Goal: Find specific page/section: Find specific page/section

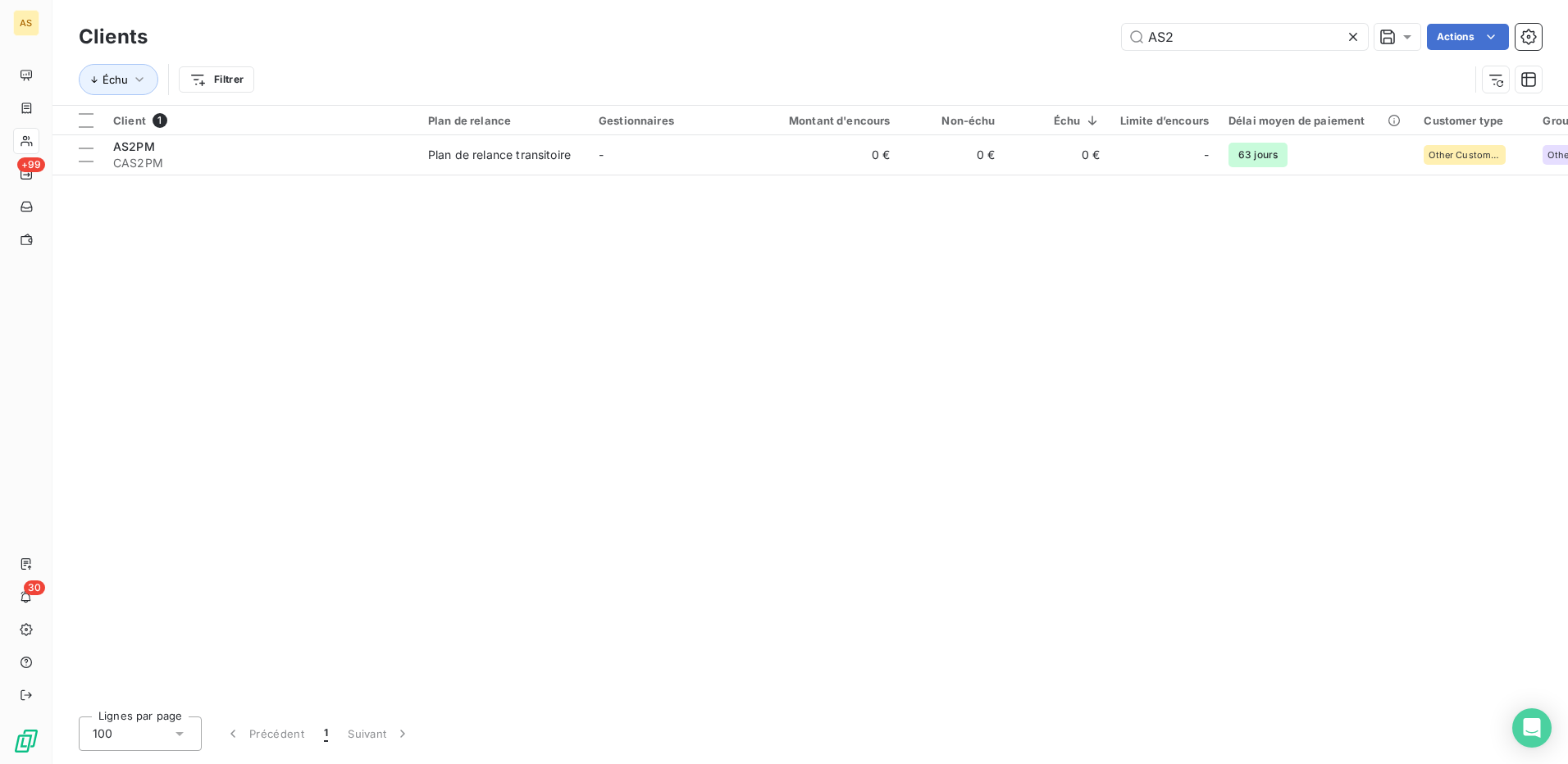
drag, startPoint x: 1186, startPoint y: 35, endPoint x: 1114, endPoint y: 37, distance: 72.0
click at [1114, 37] on div "AS2 Actions" at bounding box center [854, 36] width 1375 height 26
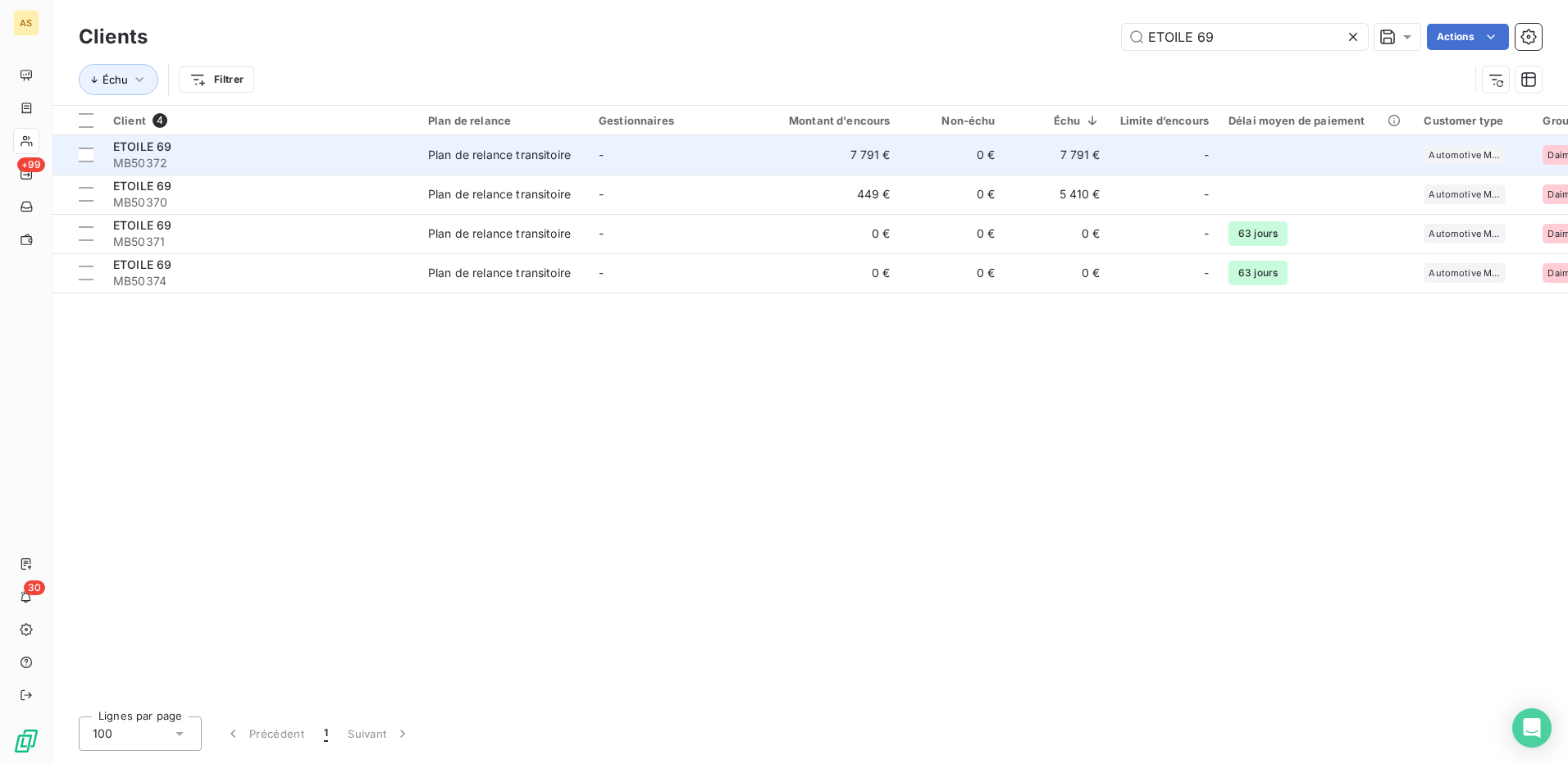
type input "ETOILE 69"
click at [554, 159] on div "Plan de relance transitoire" at bounding box center [499, 154] width 142 height 16
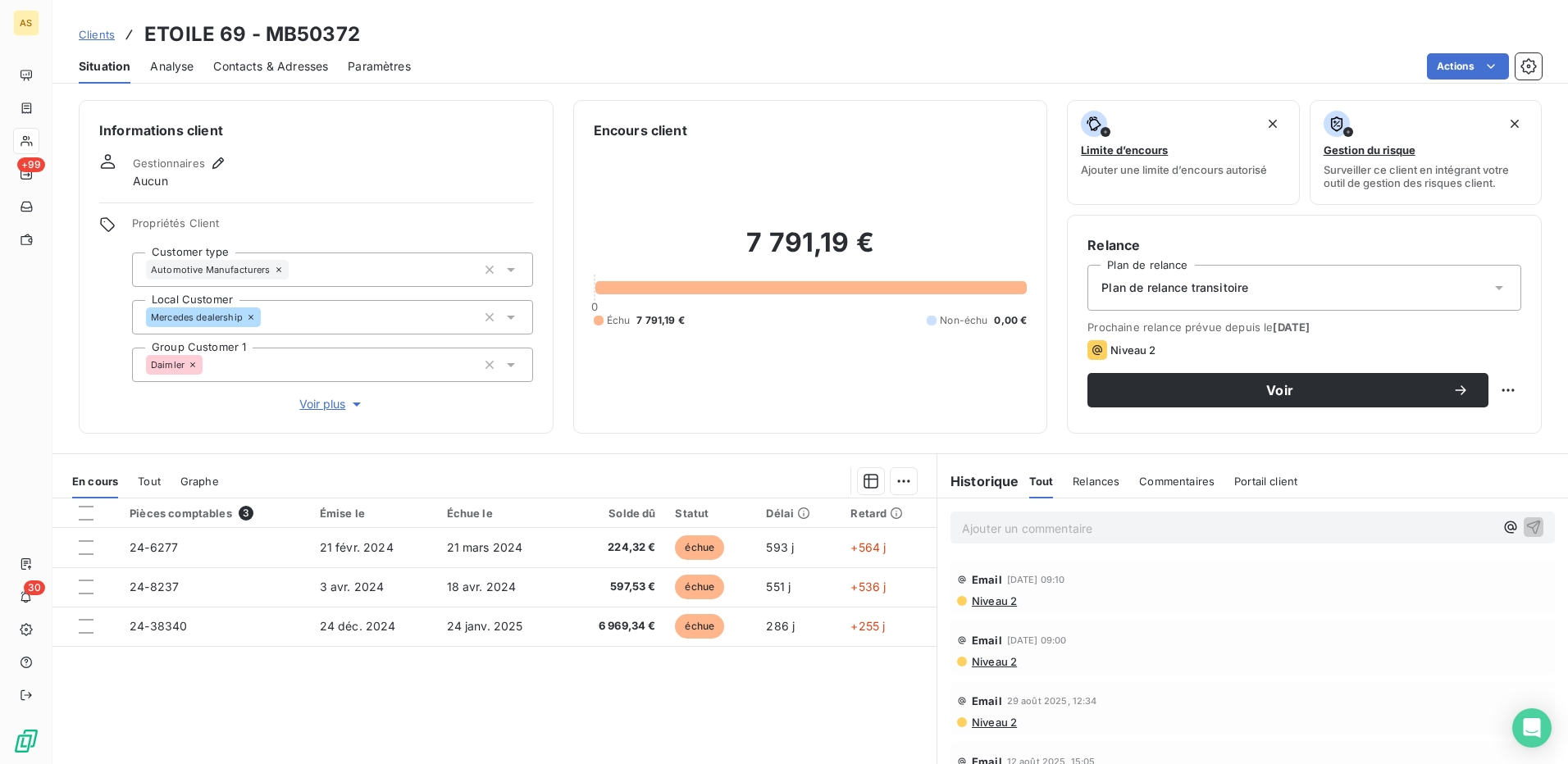
click at [263, 59] on span "Contacts & Adresses" at bounding box center [270, 66] width 114 height 16
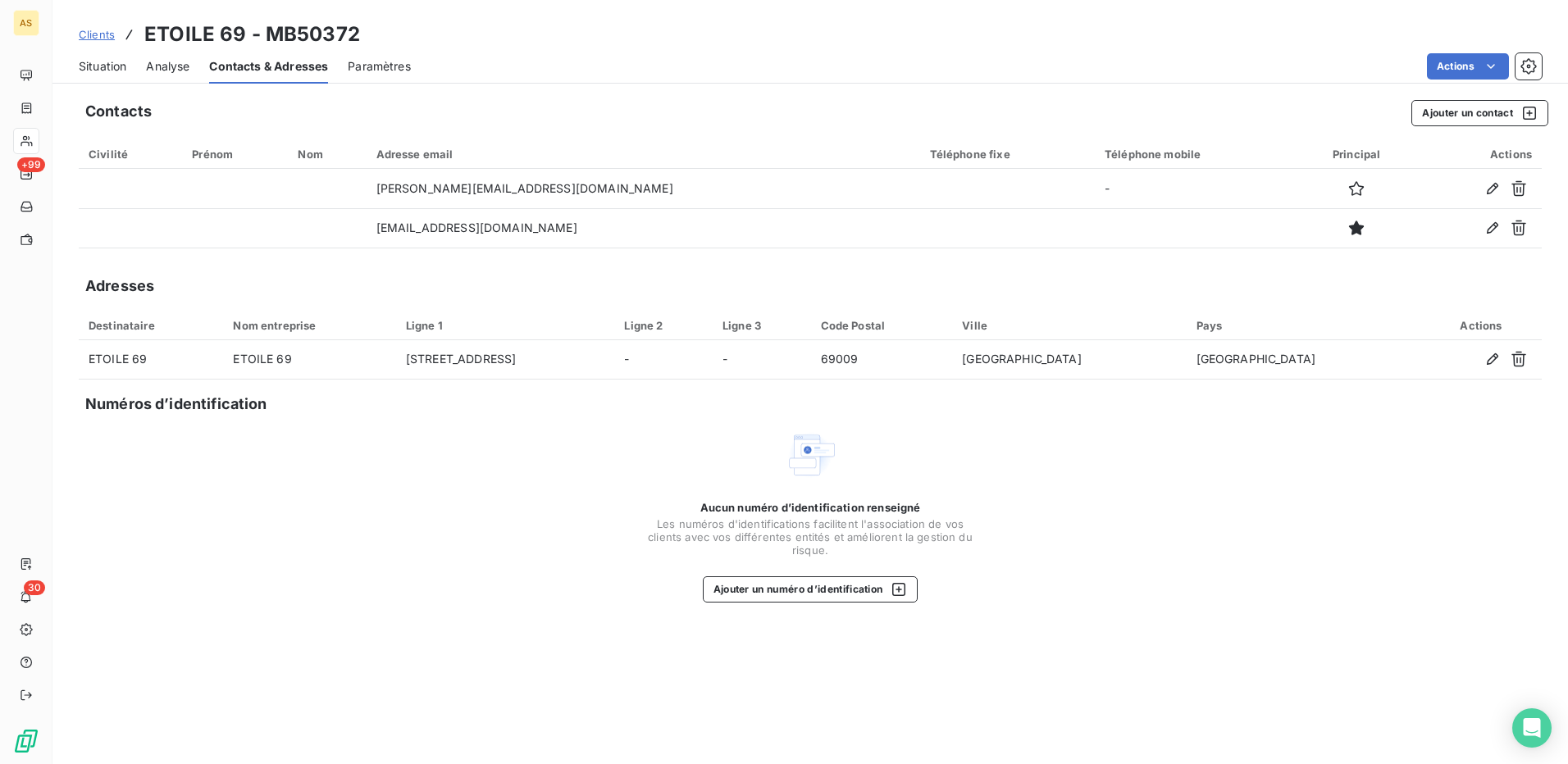
click at [114, 68] on span "Situation" at bounding box center [103, 66] width 47 height 16
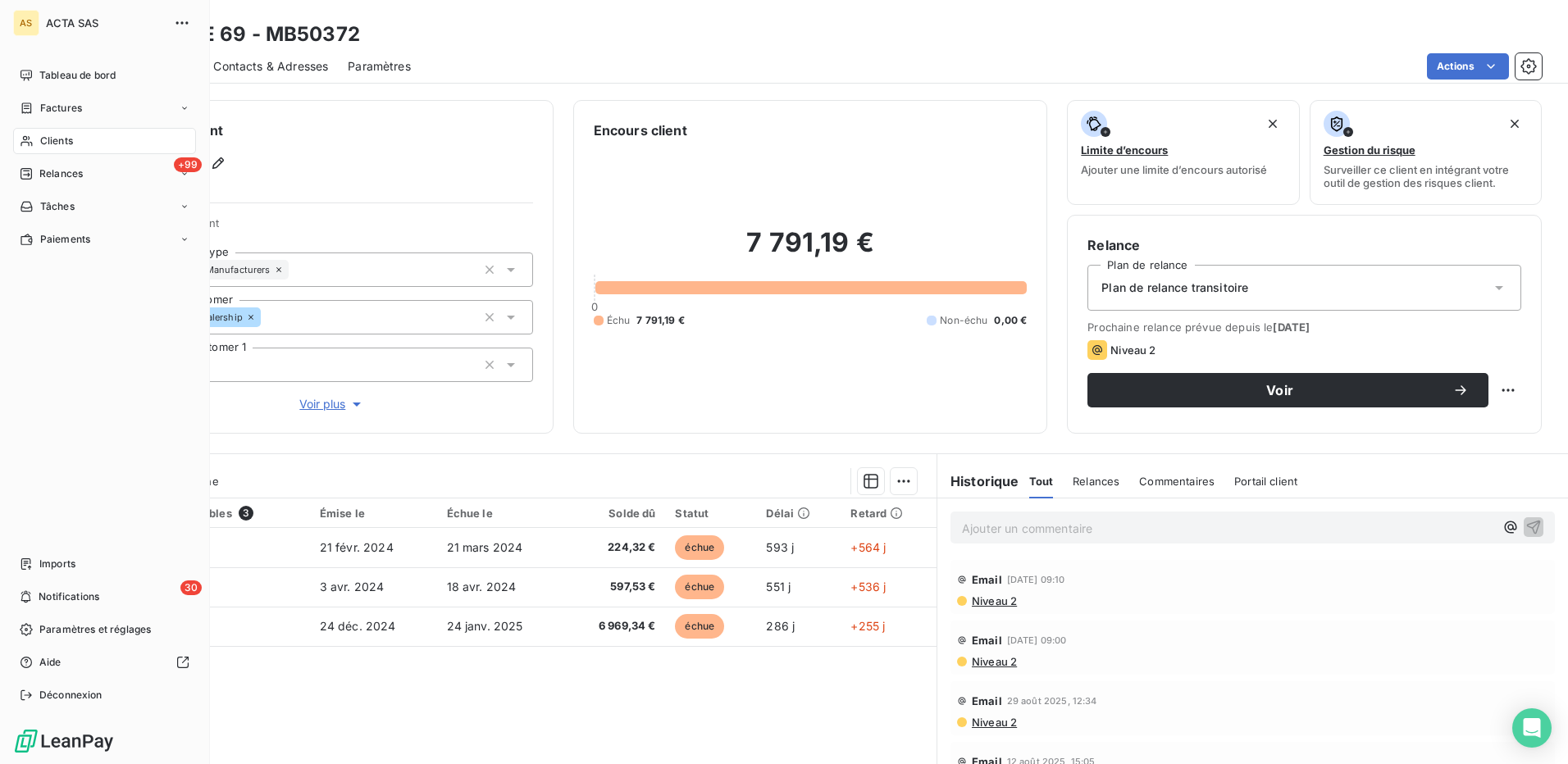
click at [45, 131] on div "Clients" at bounding box center [104, 141] width 183 height 26
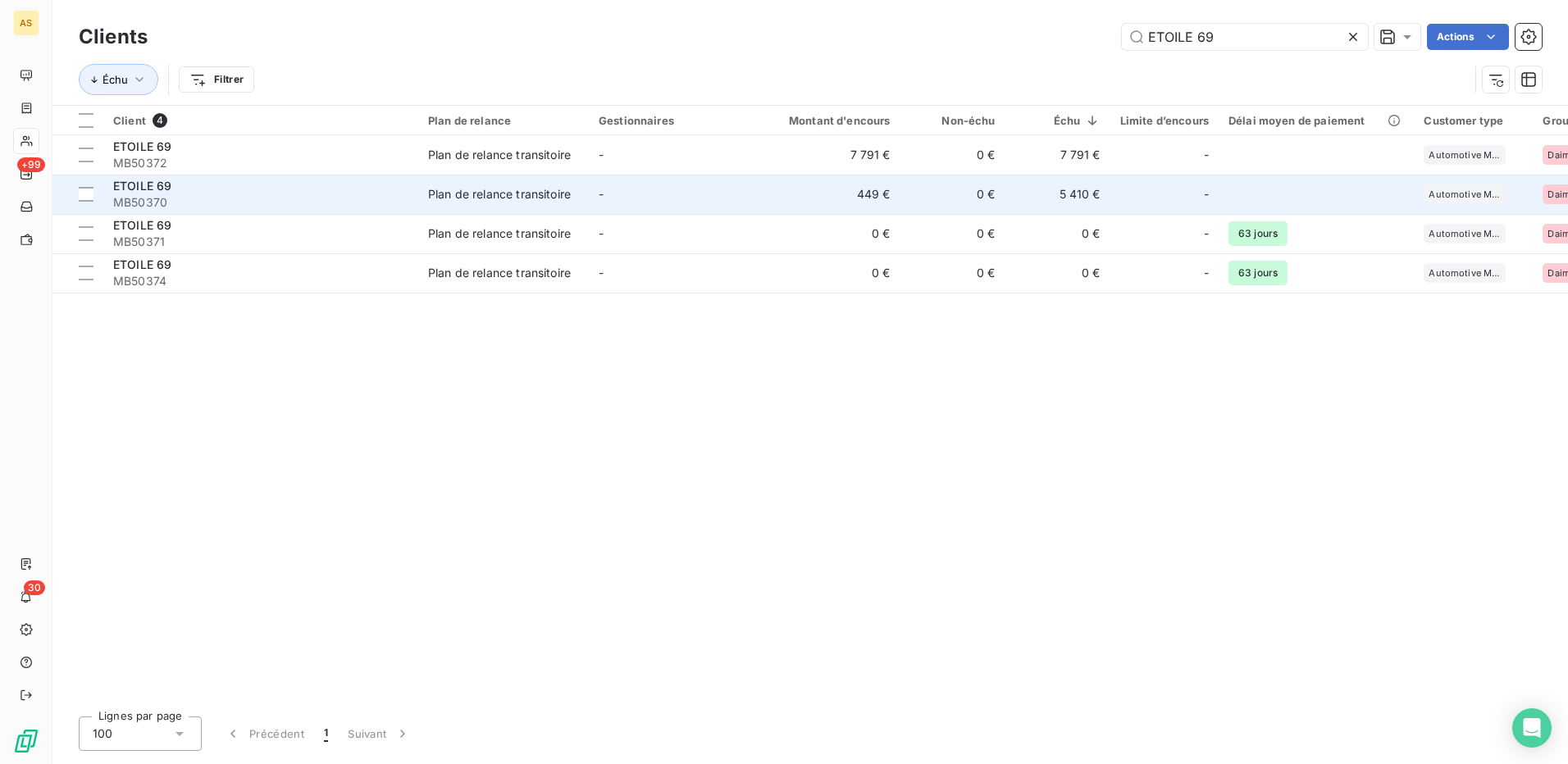
click at [342, 183] on div "ETOILE 69" at bounding box center [260, 186] width 295 height 16
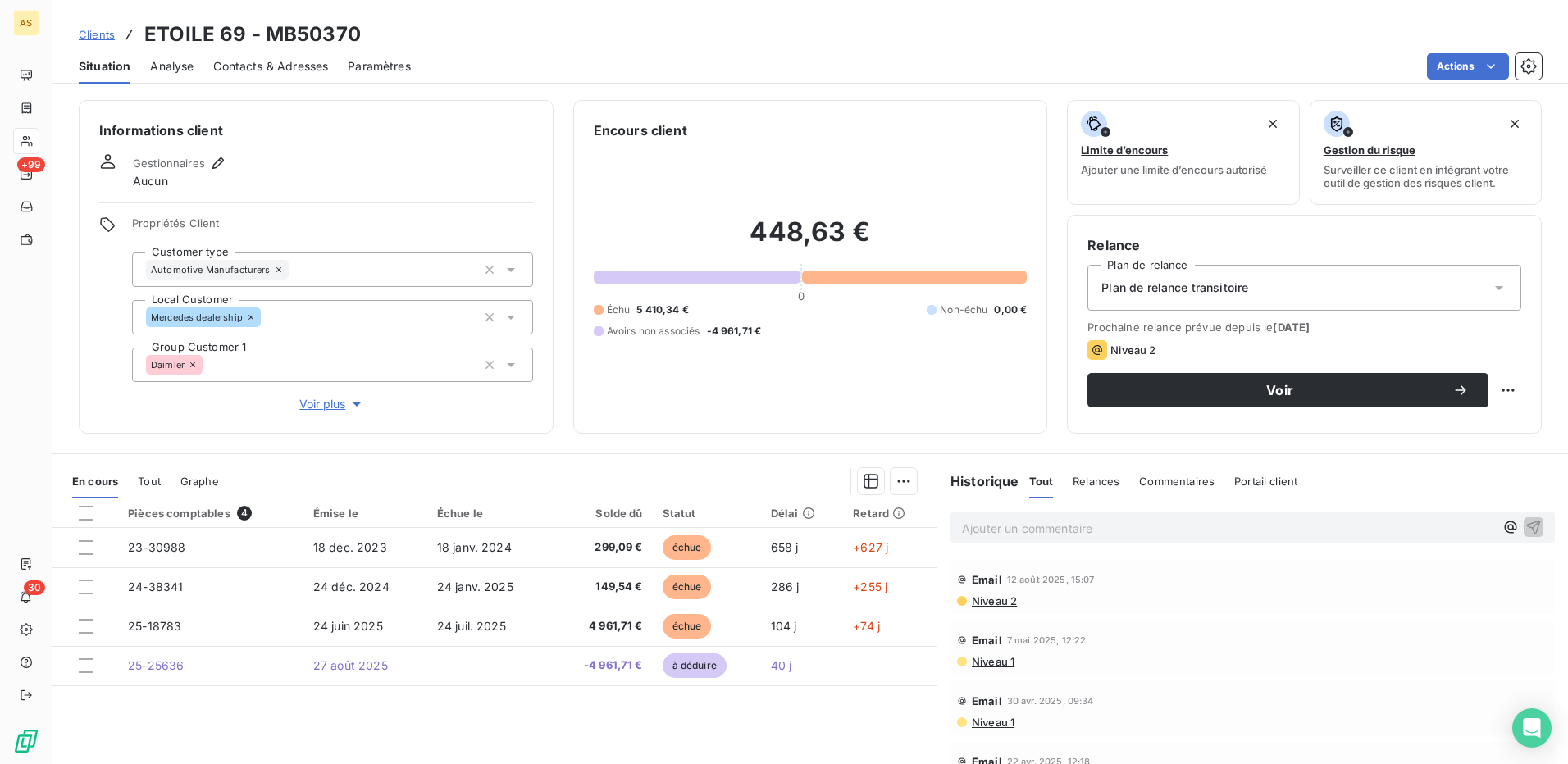
click at [262, 69] on span "Contacts & Adresses" at bounding box center [270, 66] width 114 height 16
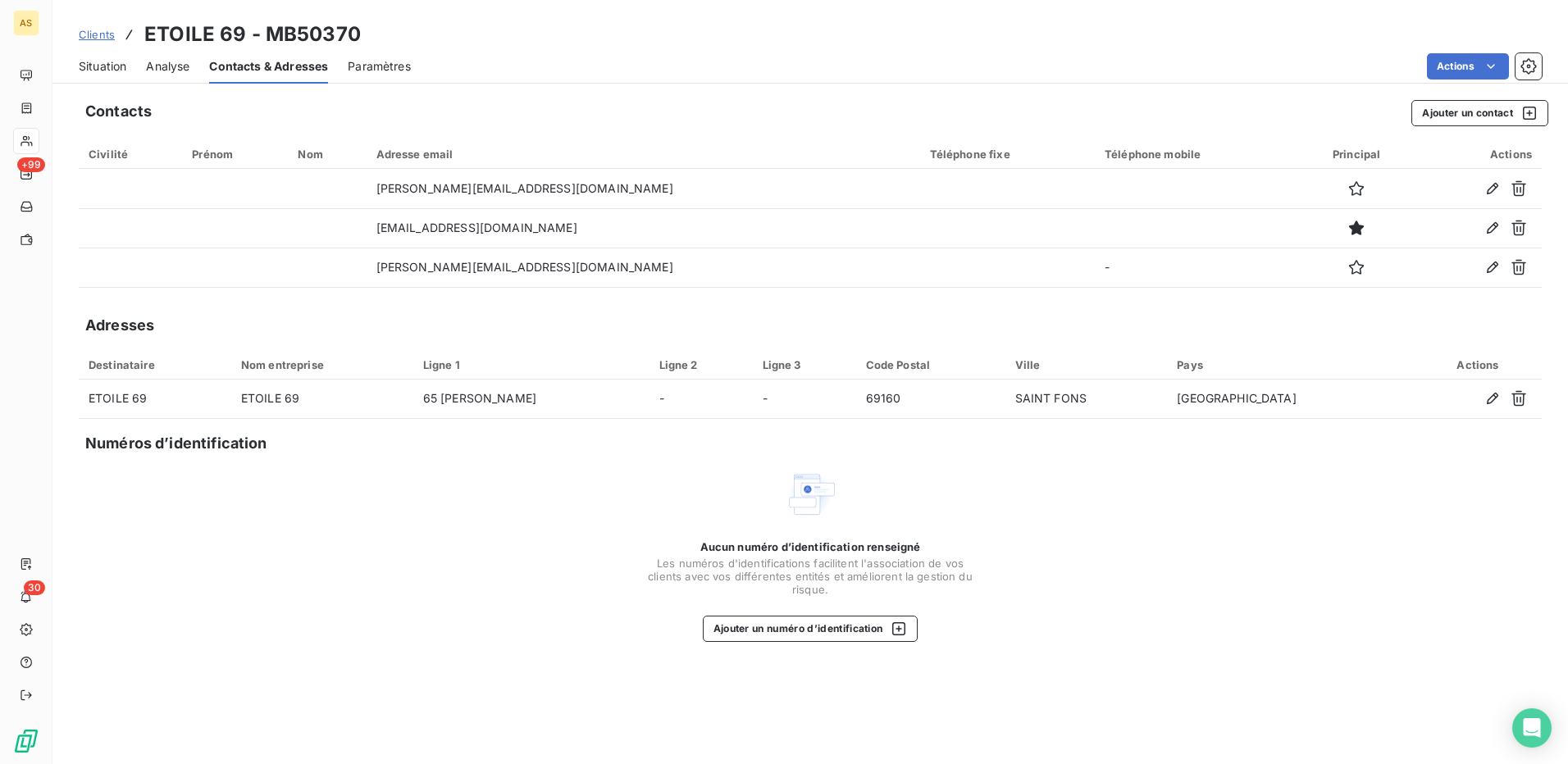
click at [115, 71] on span "Situation" at bounding box center [103, 66] width 47 height 16
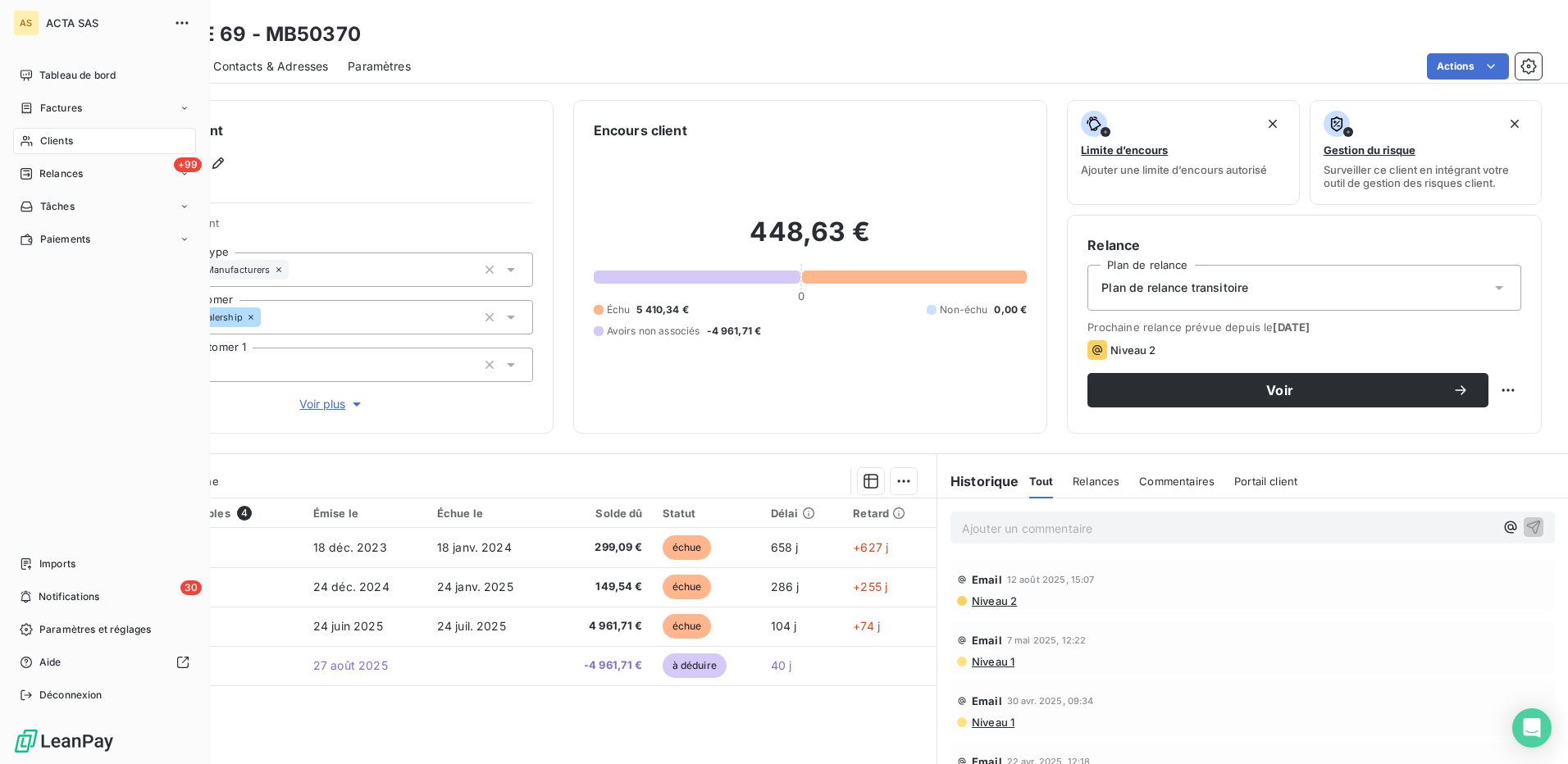
click at [61, 138] on span "Clients" at bounding box center [56, 141] width 33 height 14
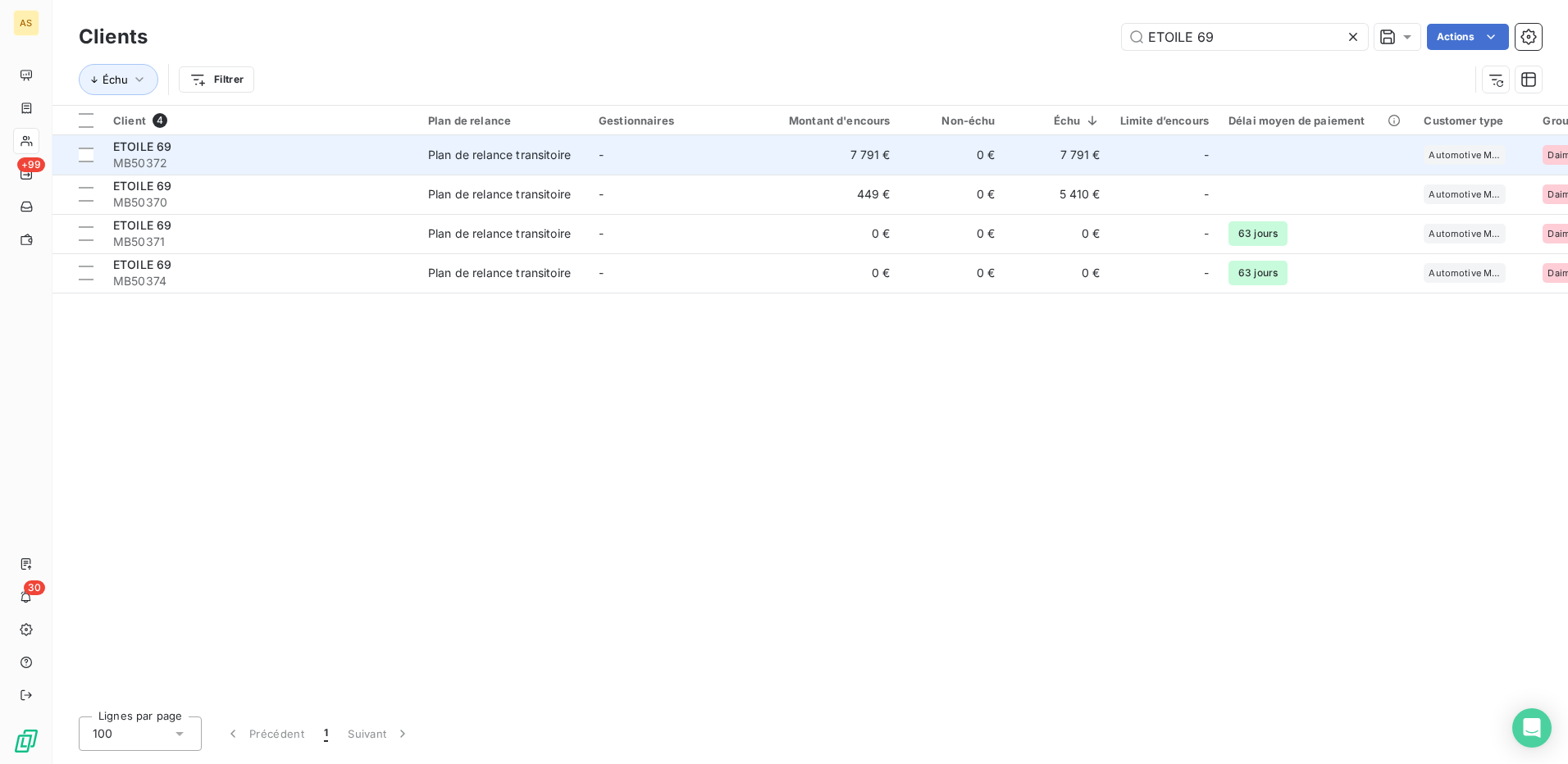
click at [489, 159] on div "Plan de relance transitoire" at bounding box center [499, 154] width 142 height 16
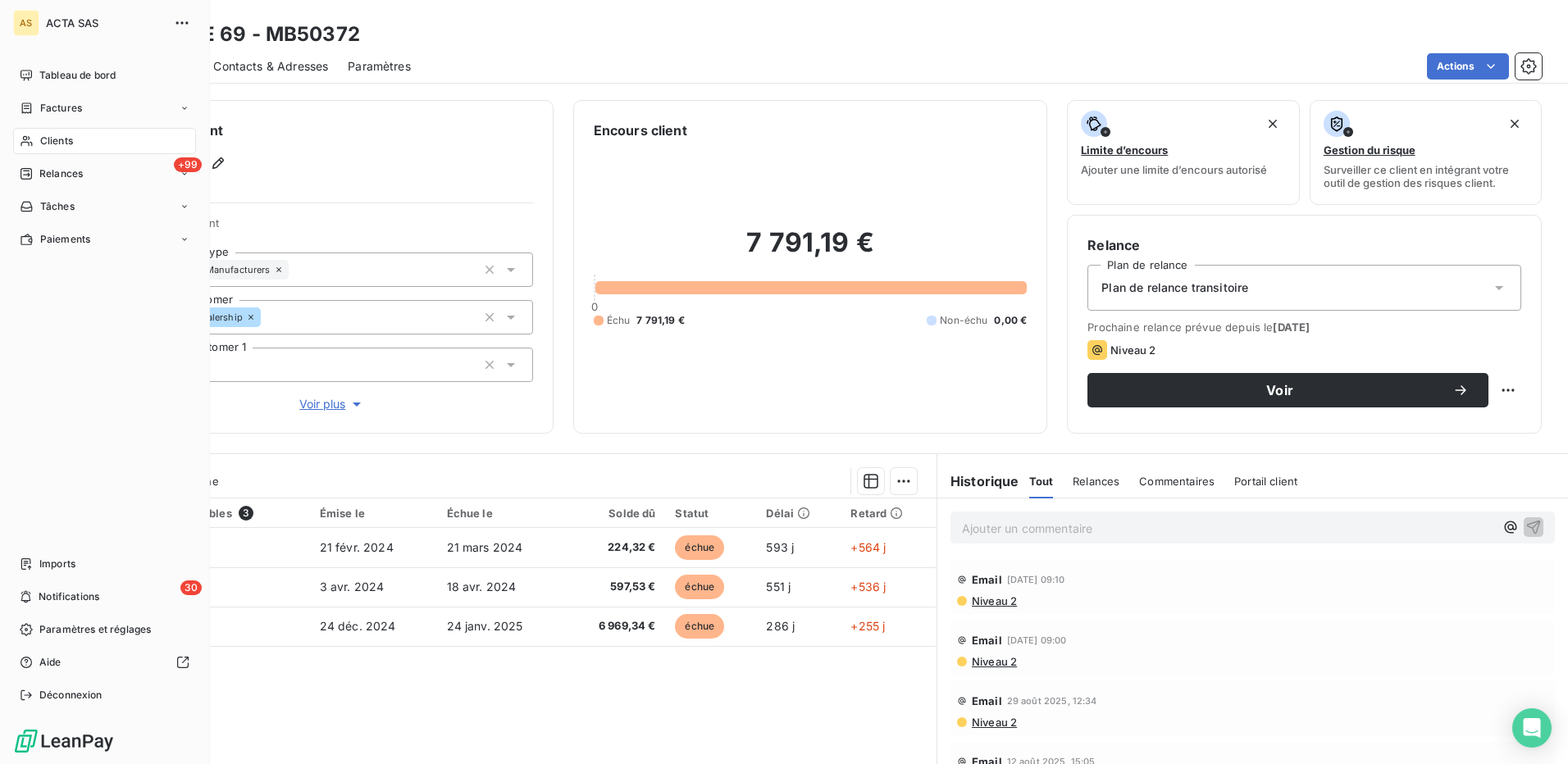
click at [64, 132] on div "Clients" at bounding box center [104, 141] width 183 height 26
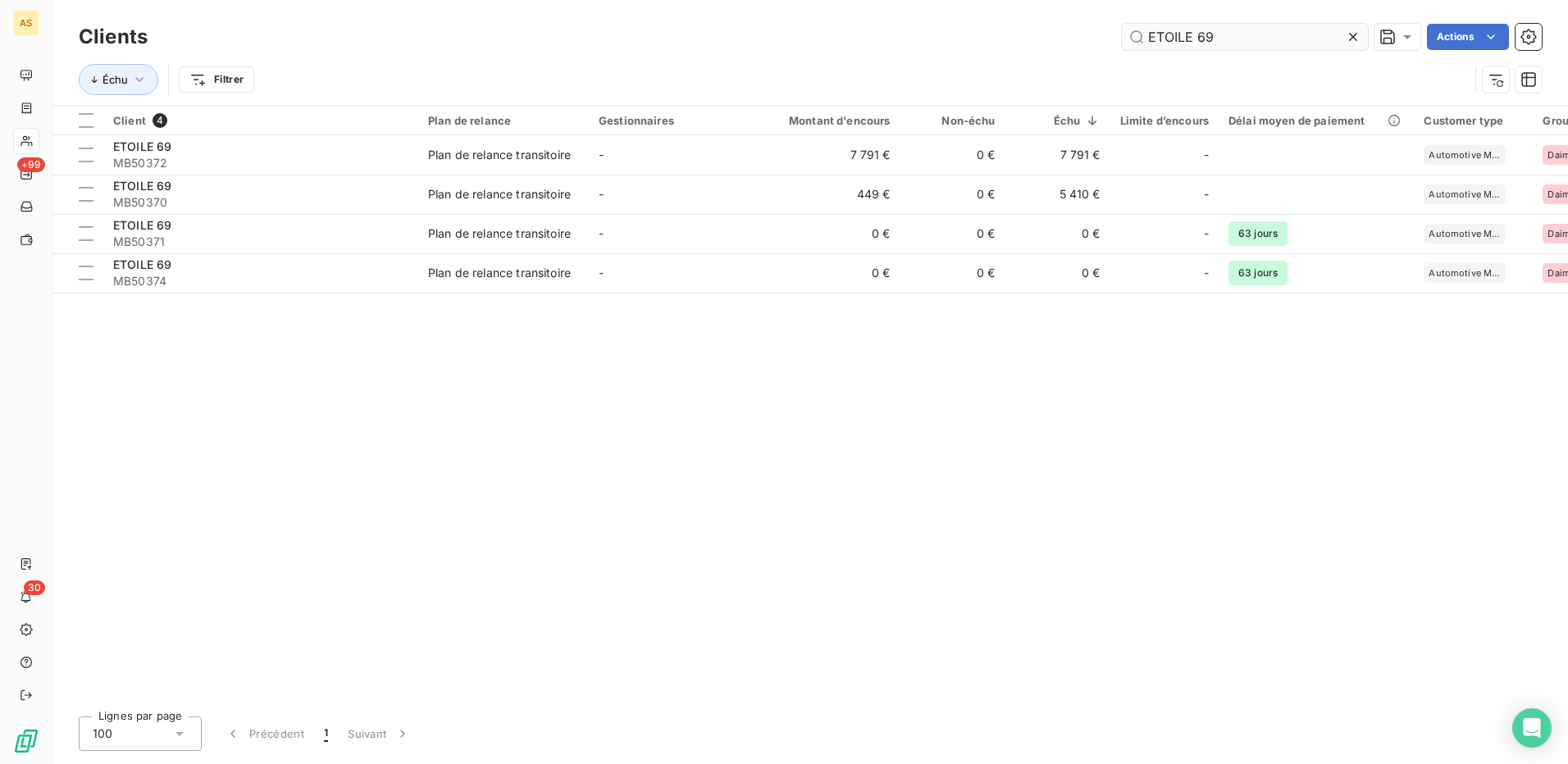
drag, startPoint x: 1215, startPoint y: 39, endPoint x: 1206, endPoint y: 34, distance: 10.3
click at [1206, 34] on input "ETOILE 69" at bounding box center [1245, 36] width 246 height 26
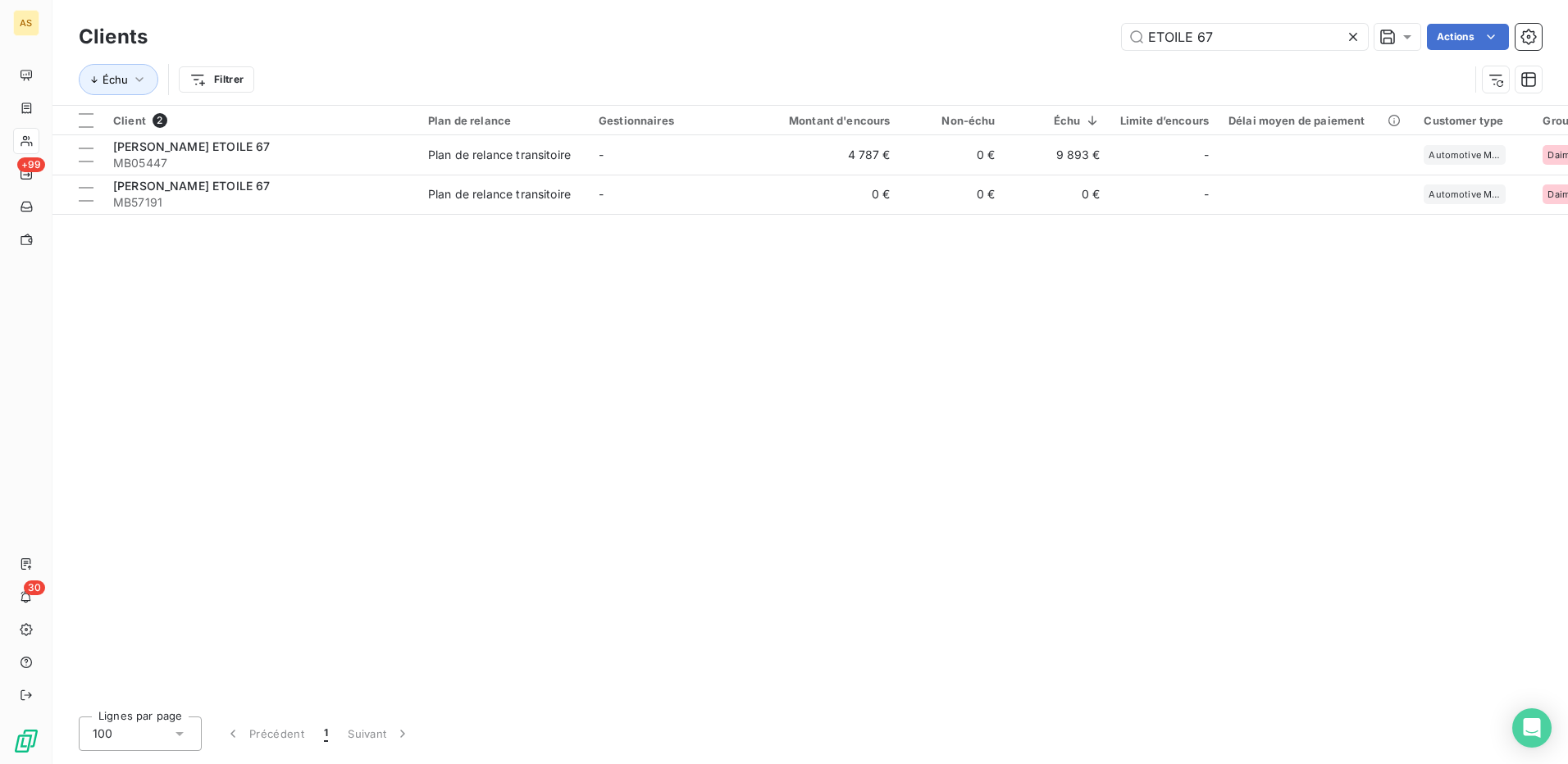
type input "ETOILE 67"
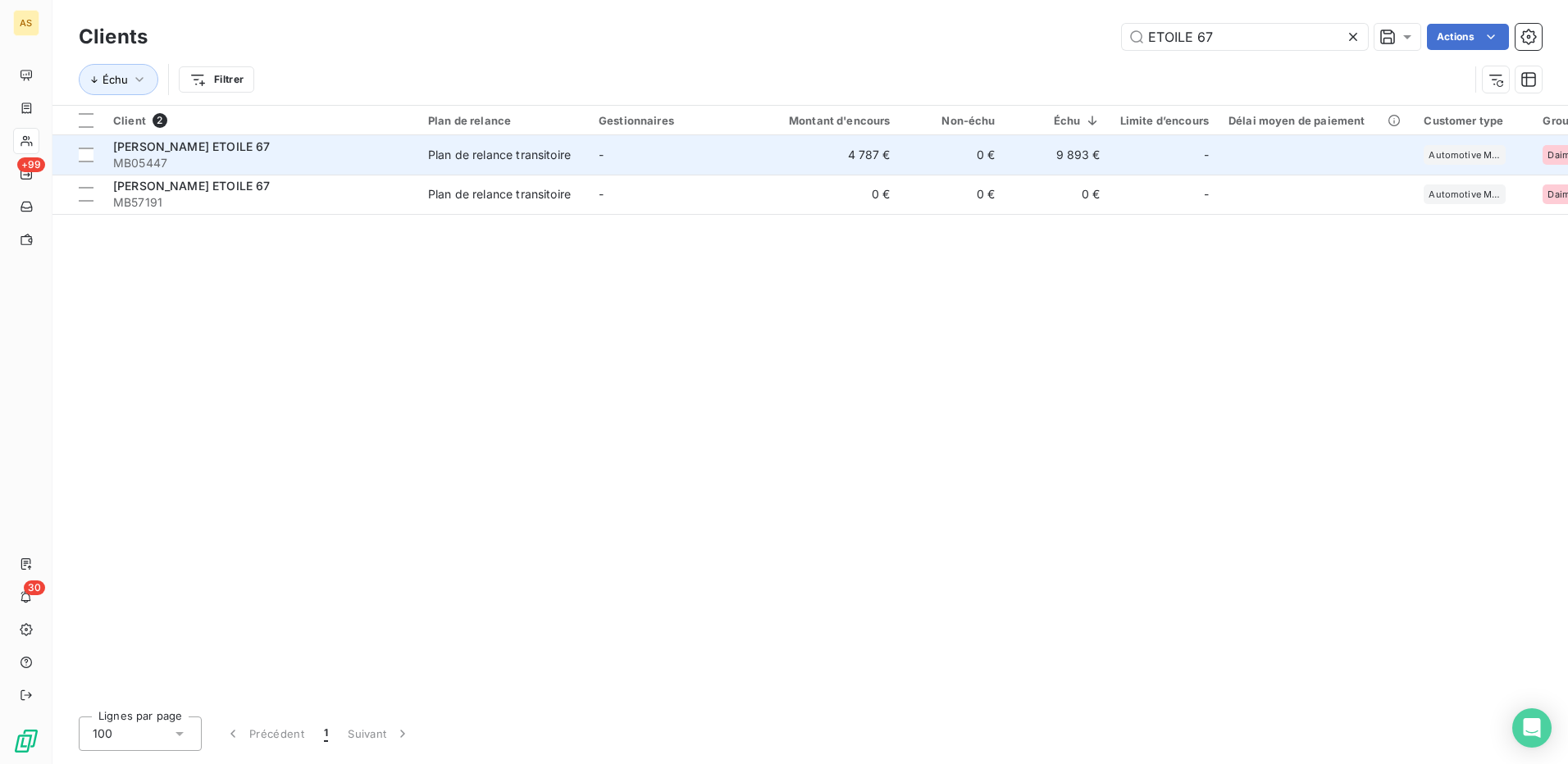
click at [416, 153] on td "[PERSON_NAME] ETOILE 67 MB05447" at bounding box center [260, 155] width 315 height 39
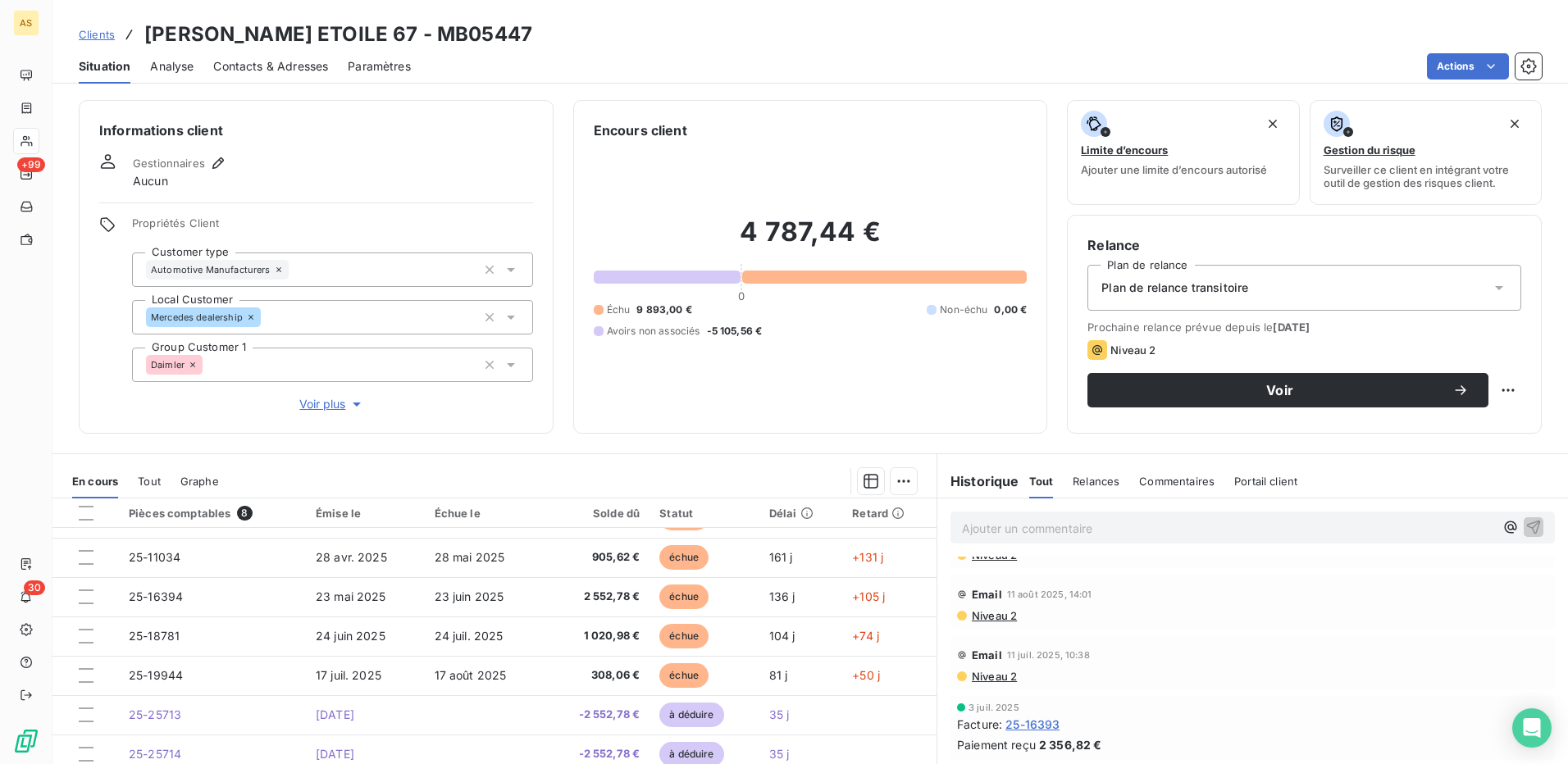
scroll to position [67, 0]
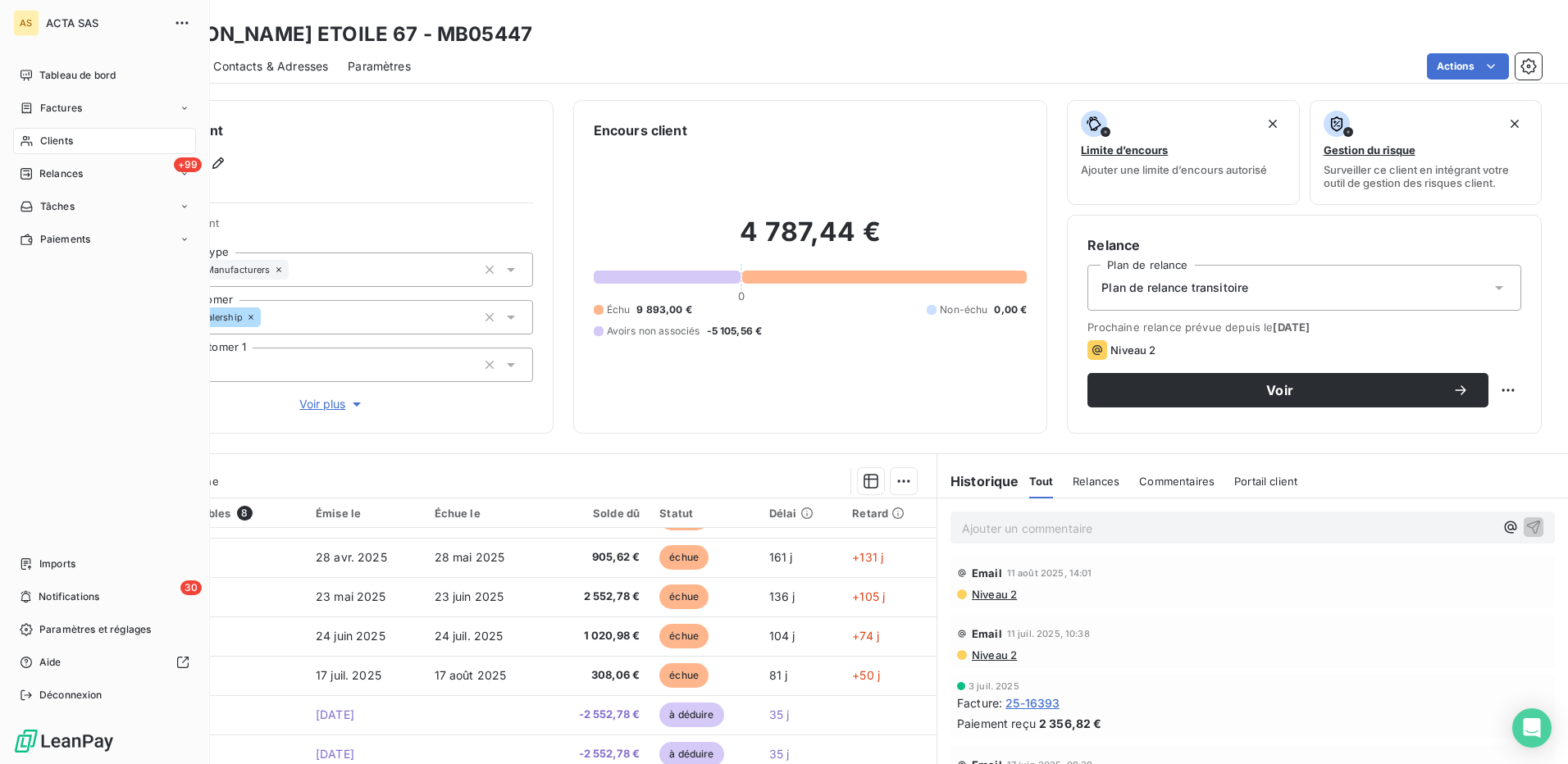
click at [60, 135] on span "Clients" at bounding box center [56, 141] width 33 height 14
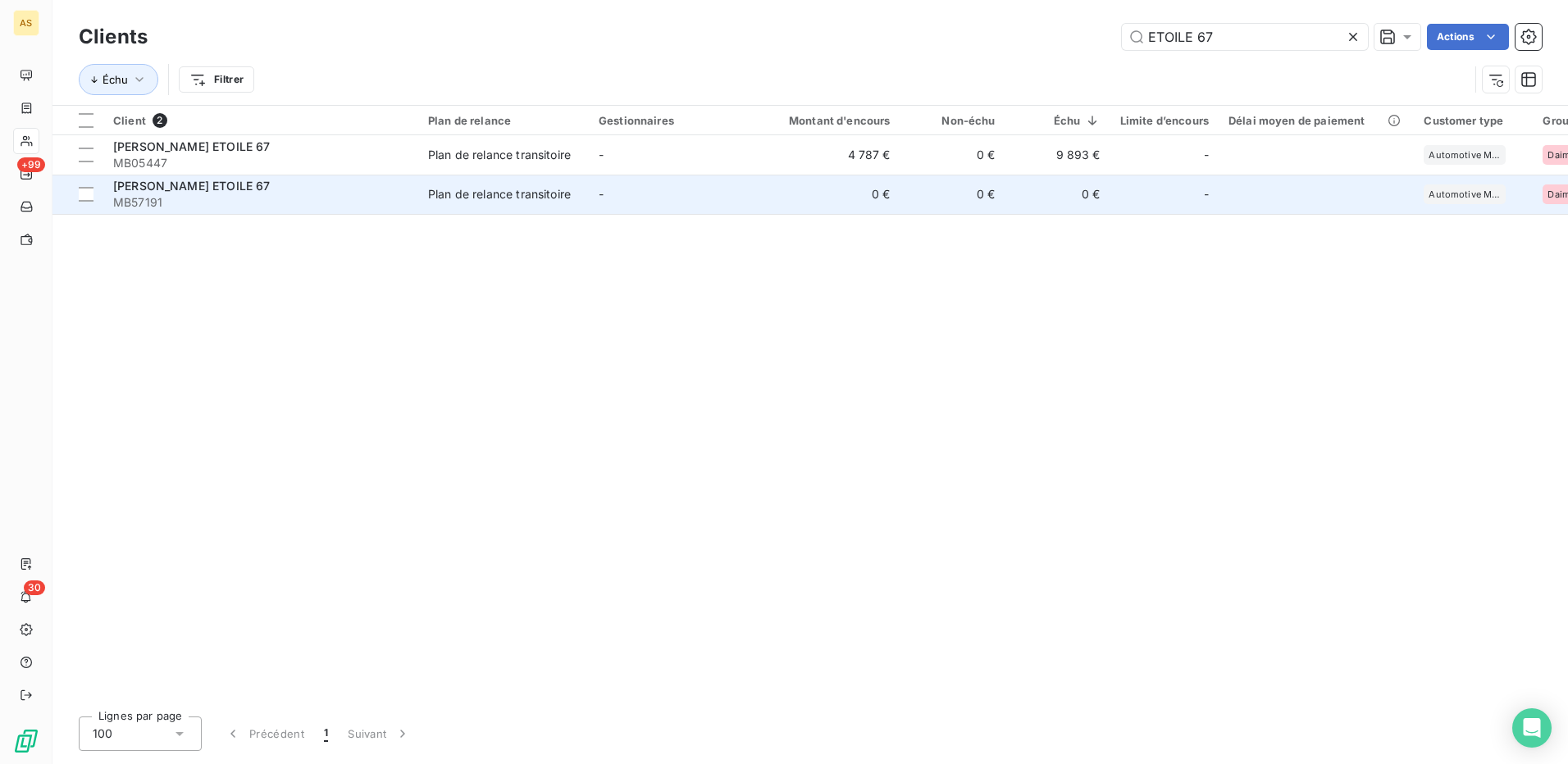
click at [450, 199] on div "Plan de relance transitoire" at bounding box center [499, 194] width 142 height 16
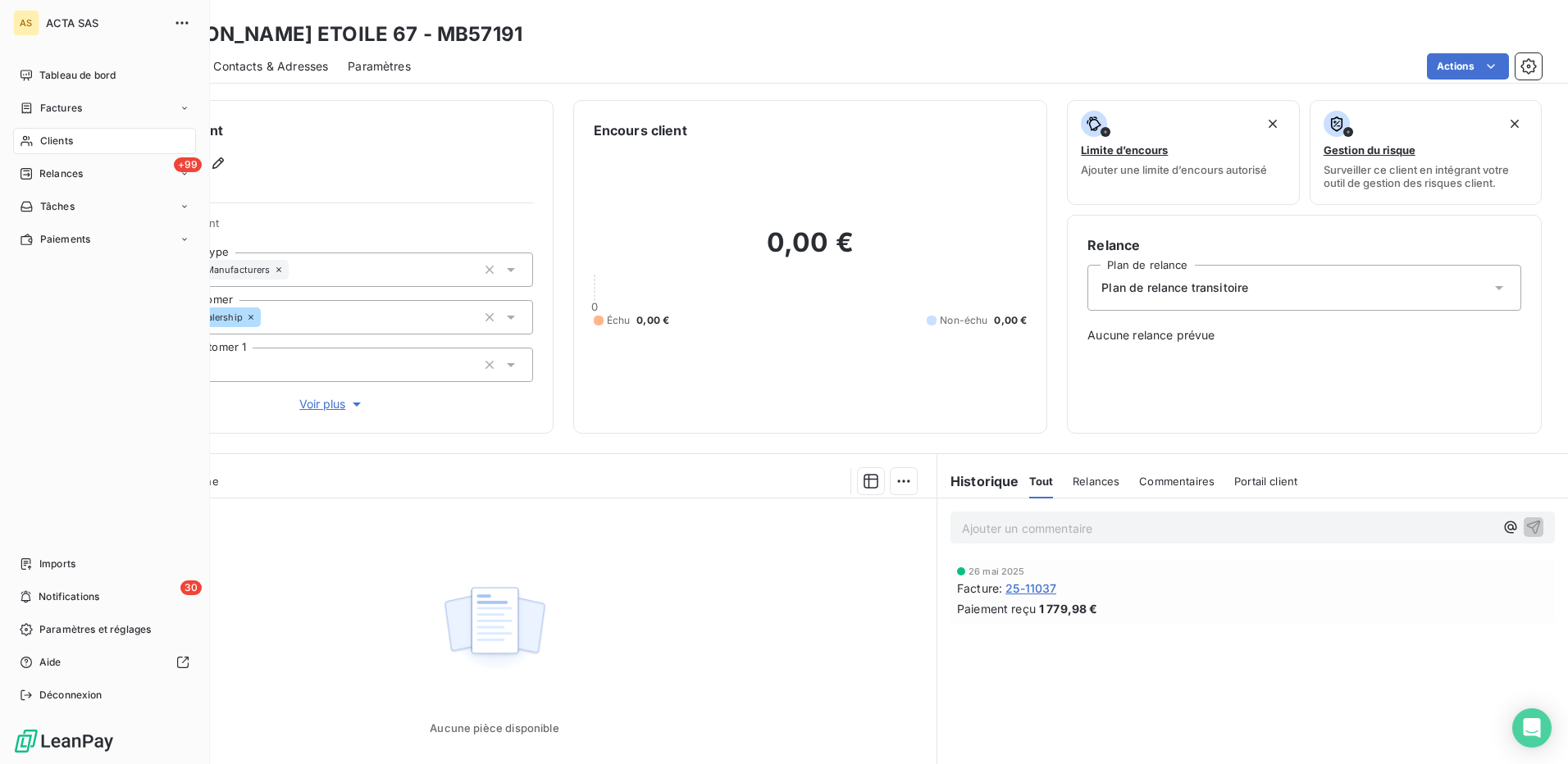
click at [64, 143] on span "Clients" at bounding box center [56, 141] width 33 height 14
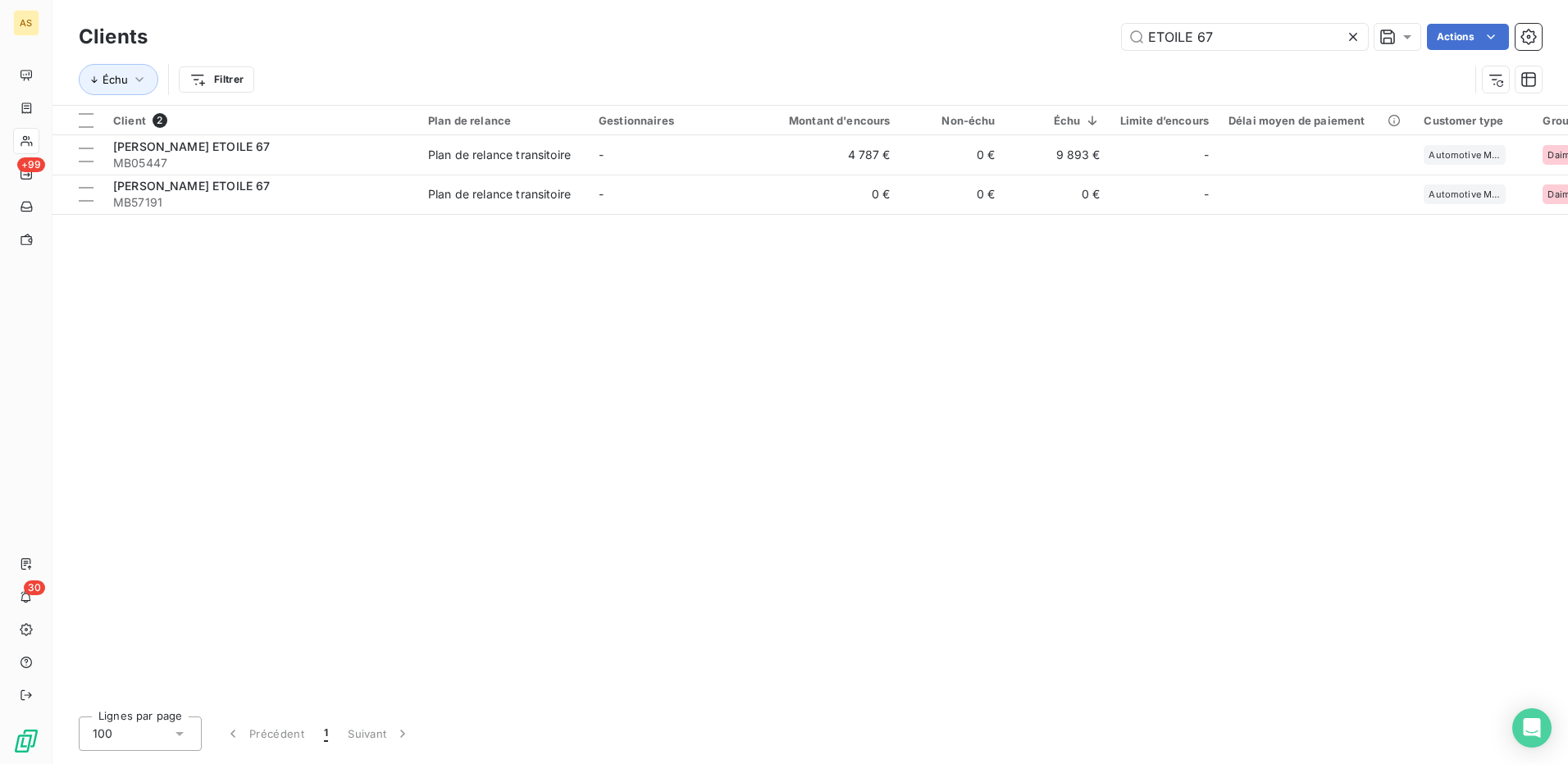
drag, startPoint x: 1235, startPoint y: 40, endPoint x: 1088, endPoint y: 33, distance: 147.2
click at [1124, 44] on input "ETOILE 67" at bounding box center [1245, 36] width 246 height 26
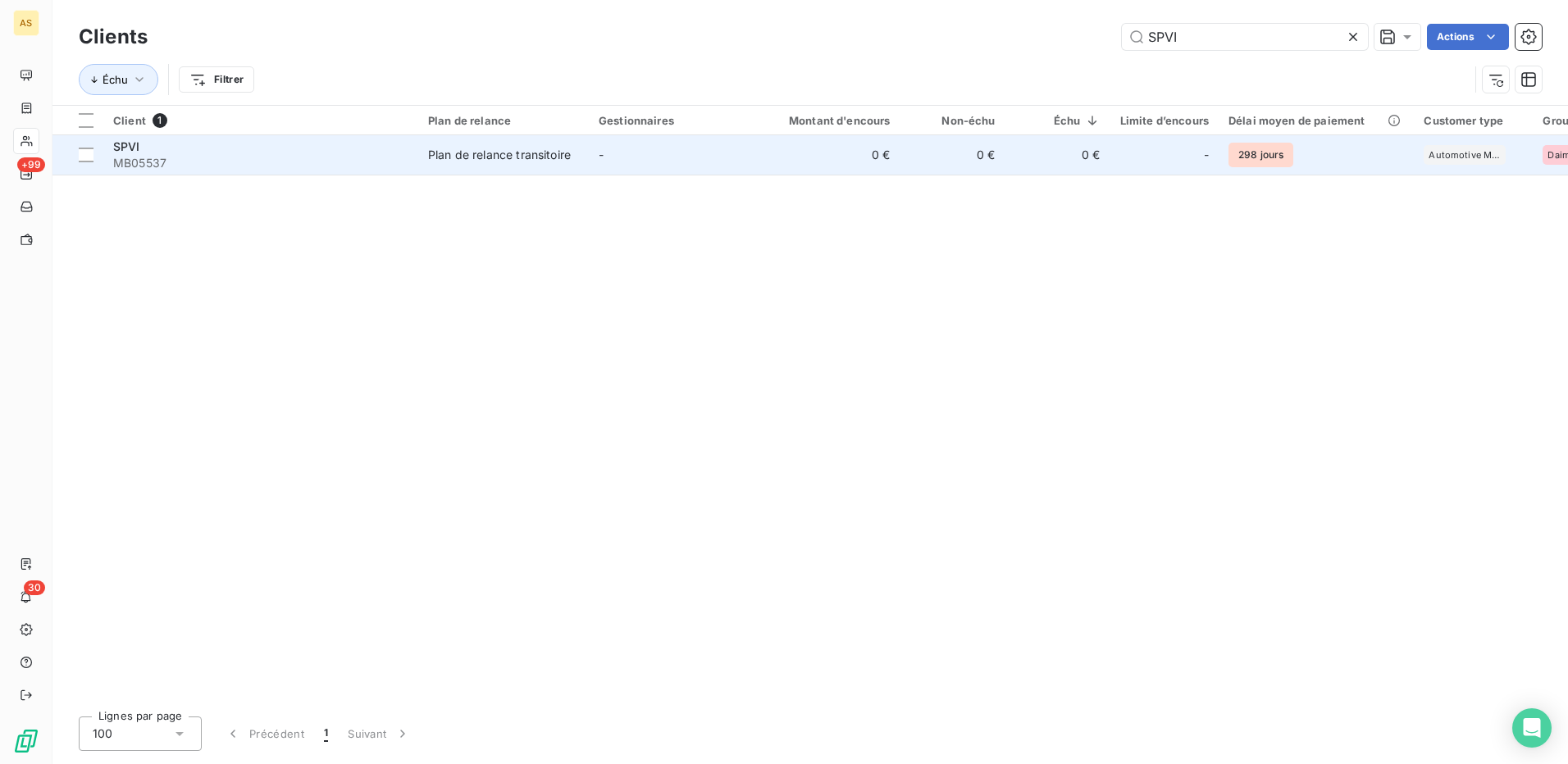
type input "SPVI"
click at [580, 146] on td "Plan de relance transitoire" at bounding box center [503, 155] width 170 height 39
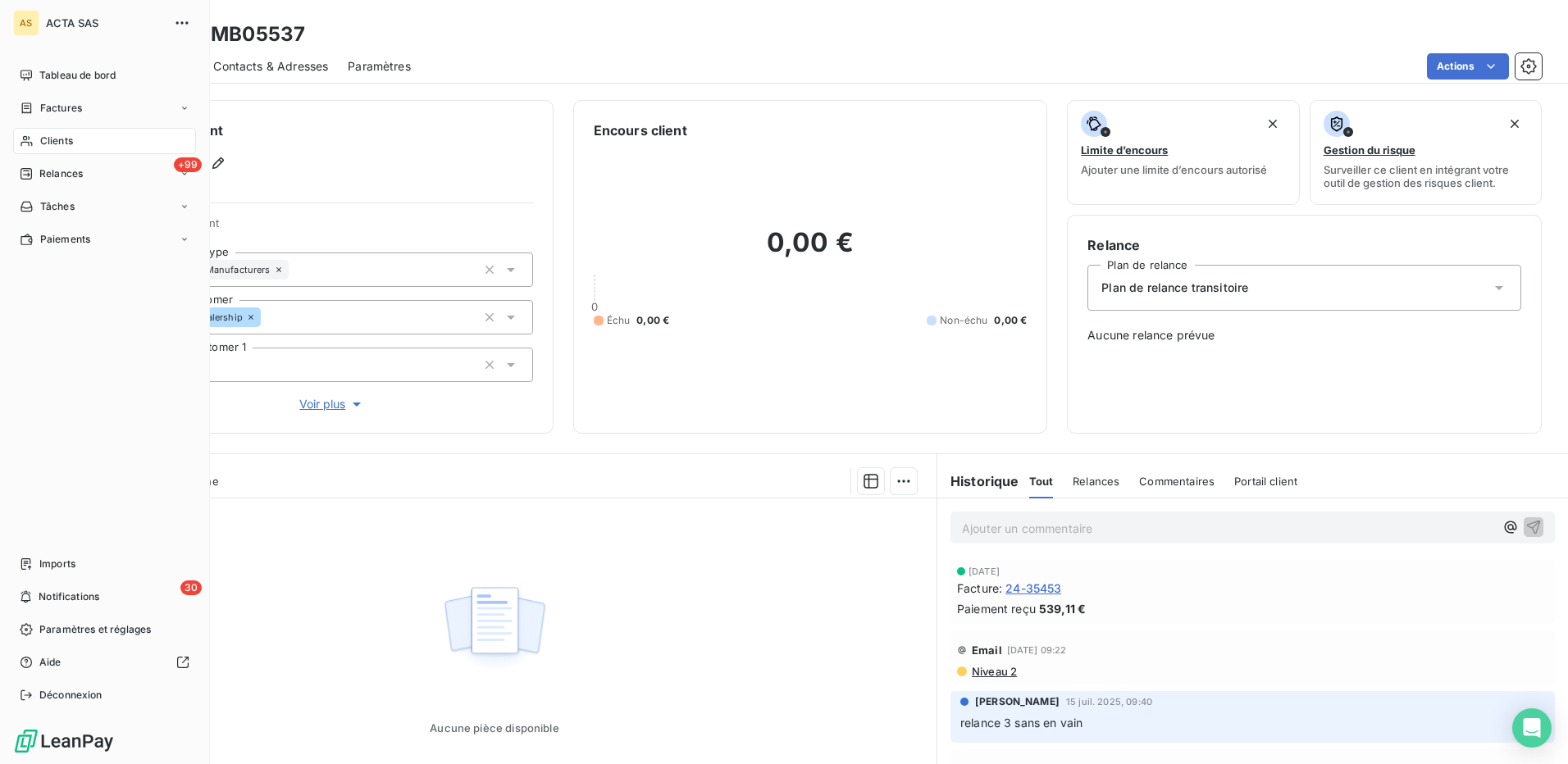
click at [45, 142] on span "Clients" at bounding box center [56, 141] width 33 height 14
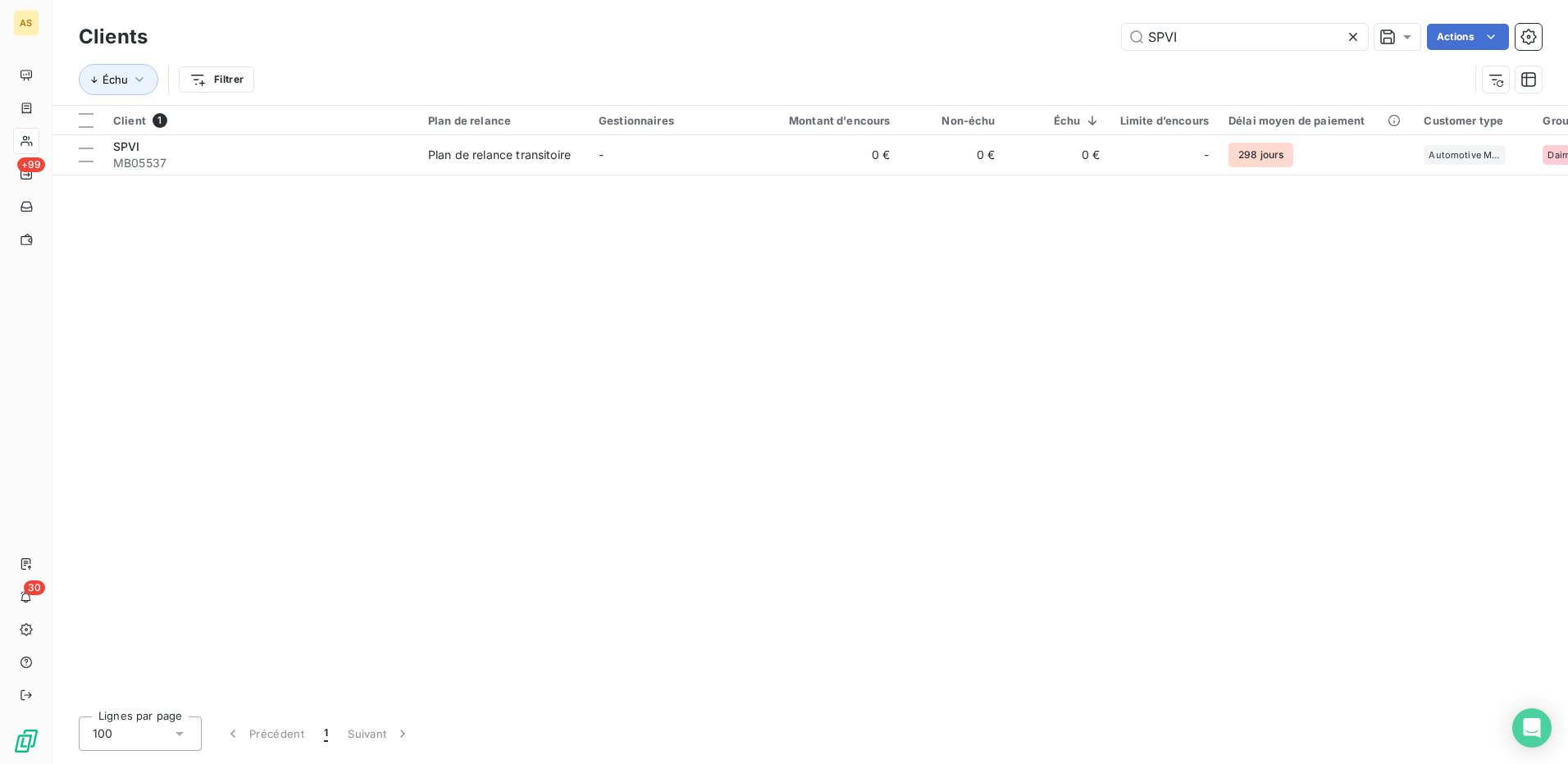
drag, startPoint x: 1185, startPoint y: 37, endPoint x: 1112, endPoint y: 52, distance: 74.5
click at [1112, 52] on div "Clients SPVI Actions" at bounding box center [810, 36] width 1463 height 35
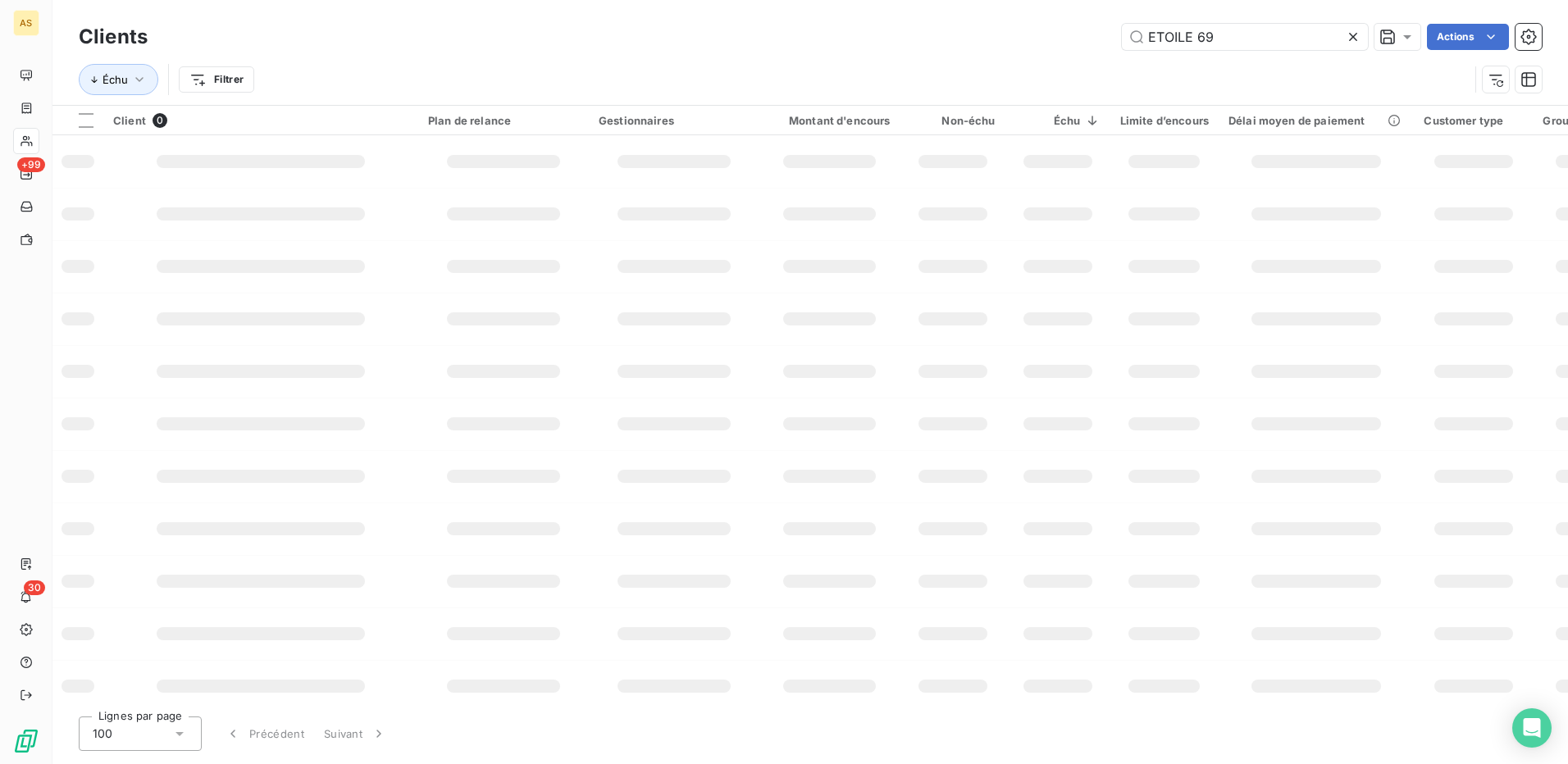
type input "ETOILE 69"
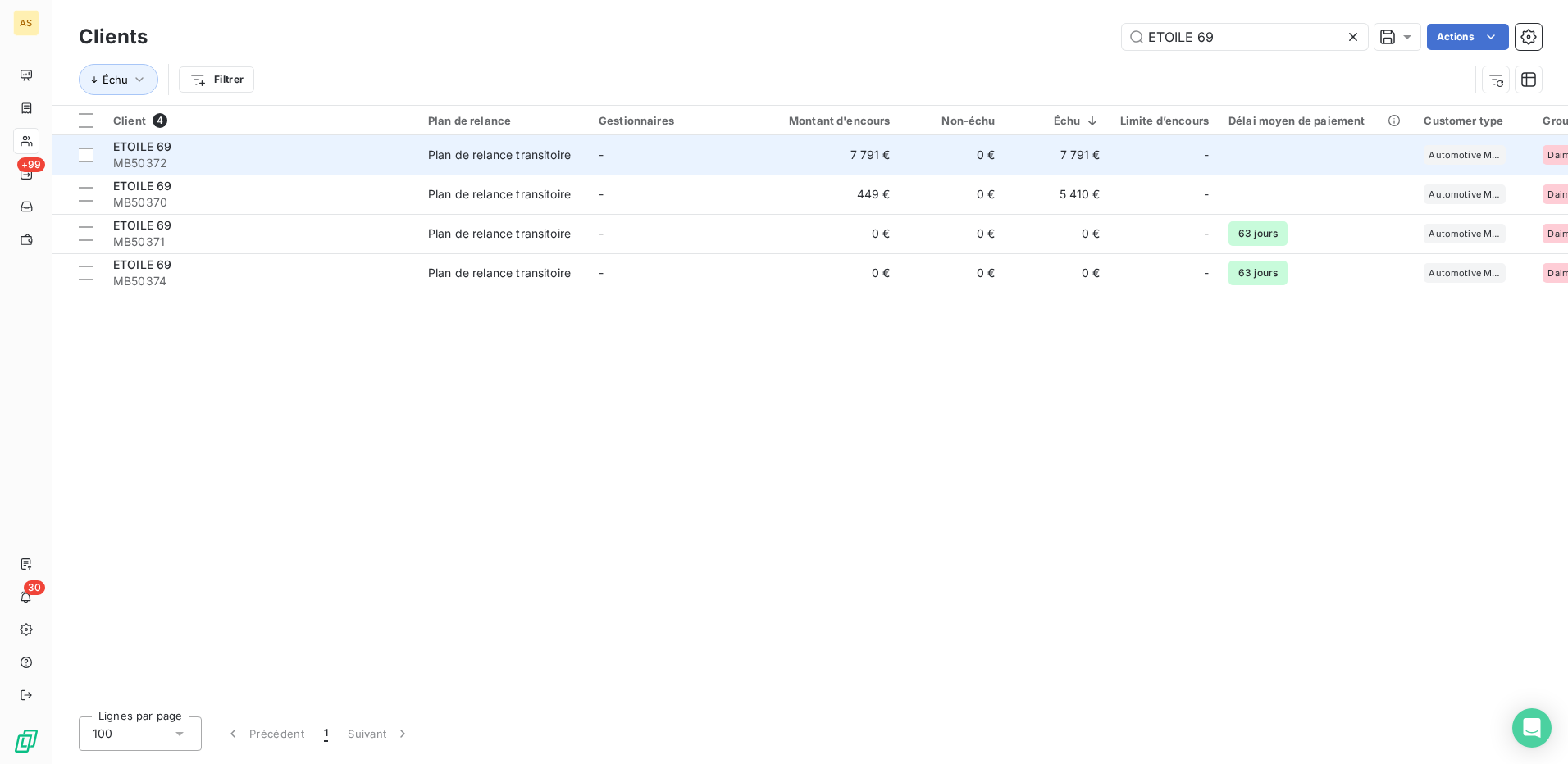
click at [534, 155] on div "Plan de relance transitoire" at bounding box center [499, 154] width 142 height 16
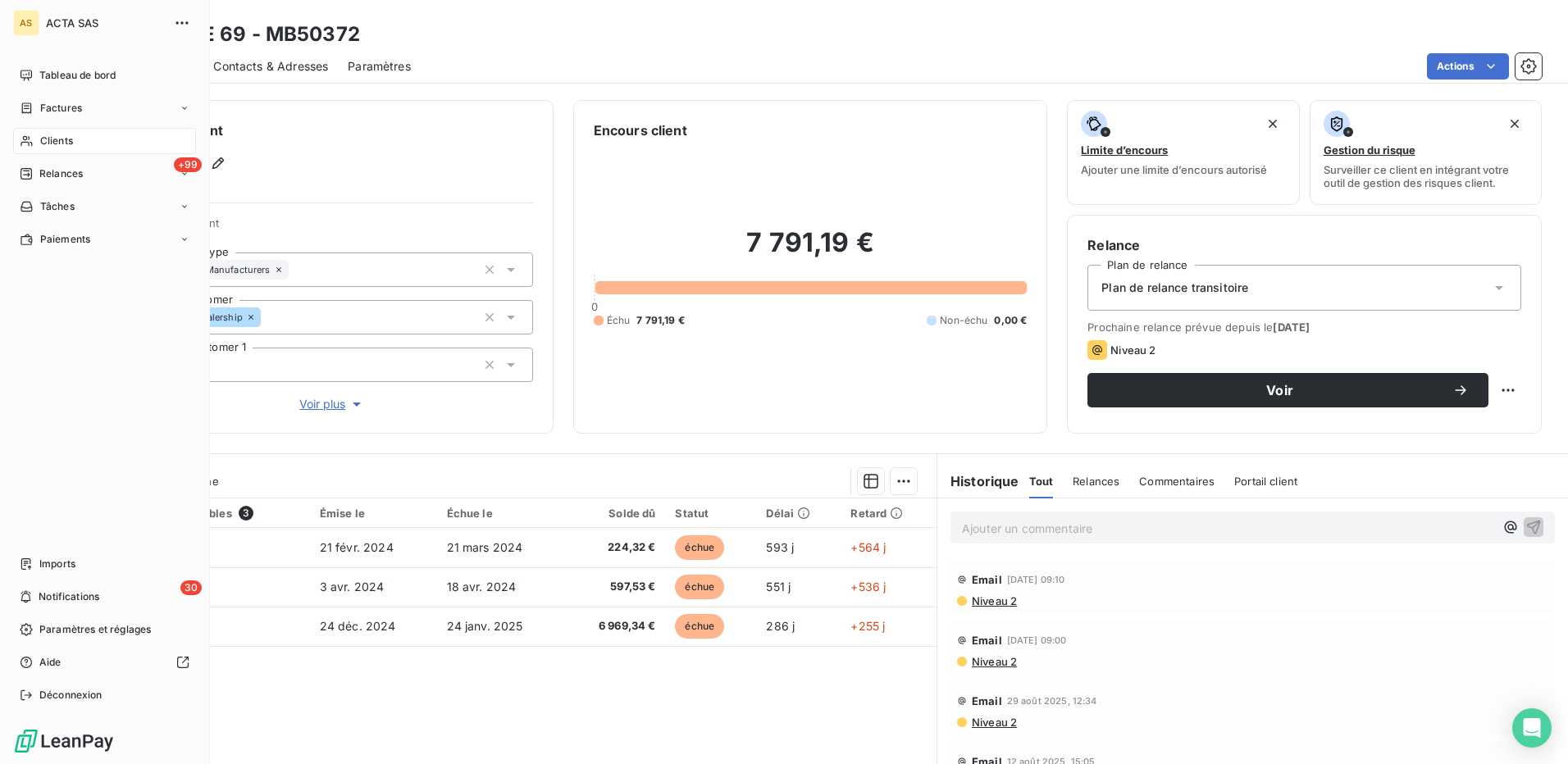
click at [51, 141] on span "Clients" at bounding box center [56, 141] width 33 height 14
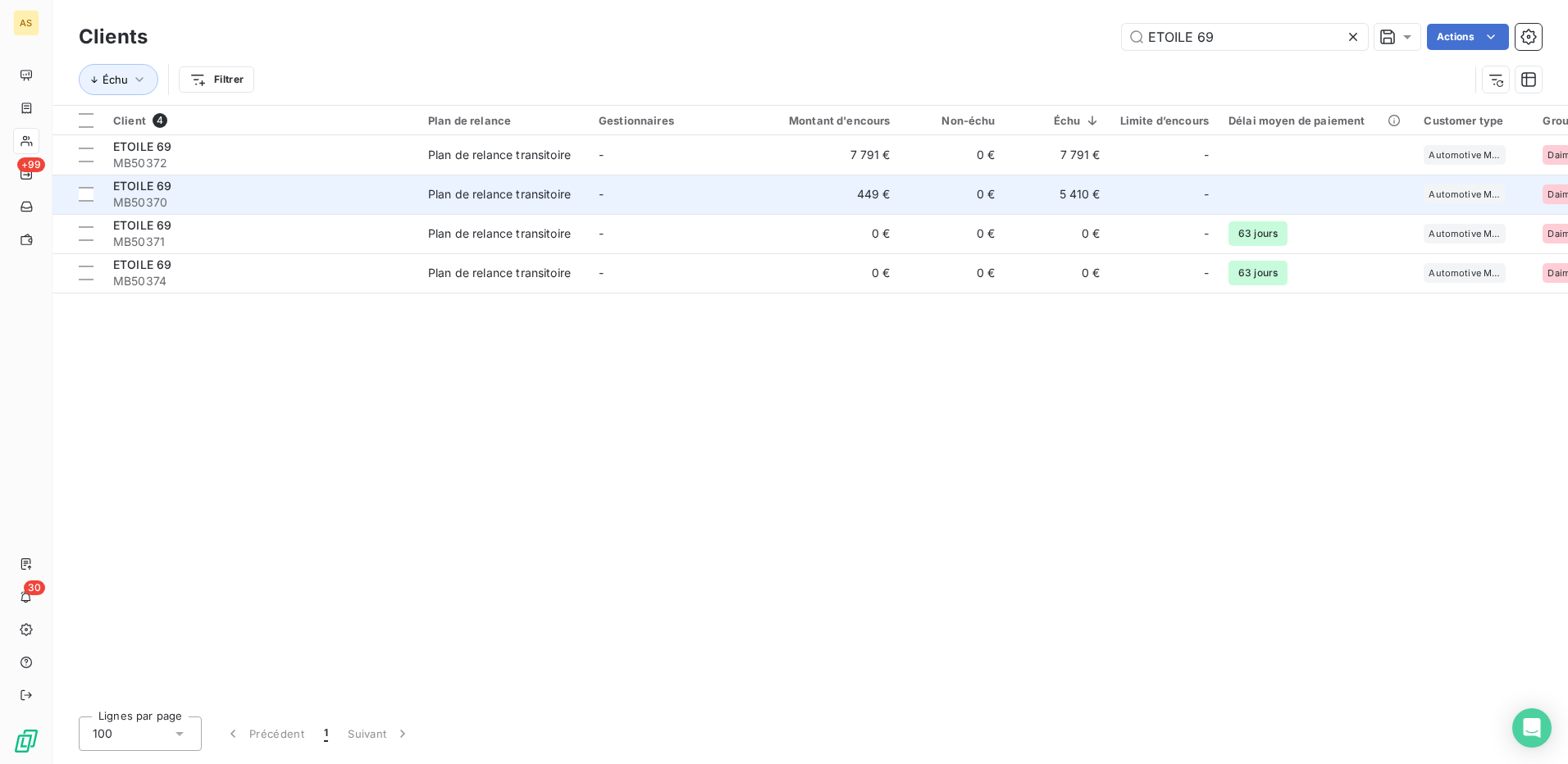
click at [523, 194] on div "Plan de relance transitoire" at bounding box center [499, 194] width 142 height 16
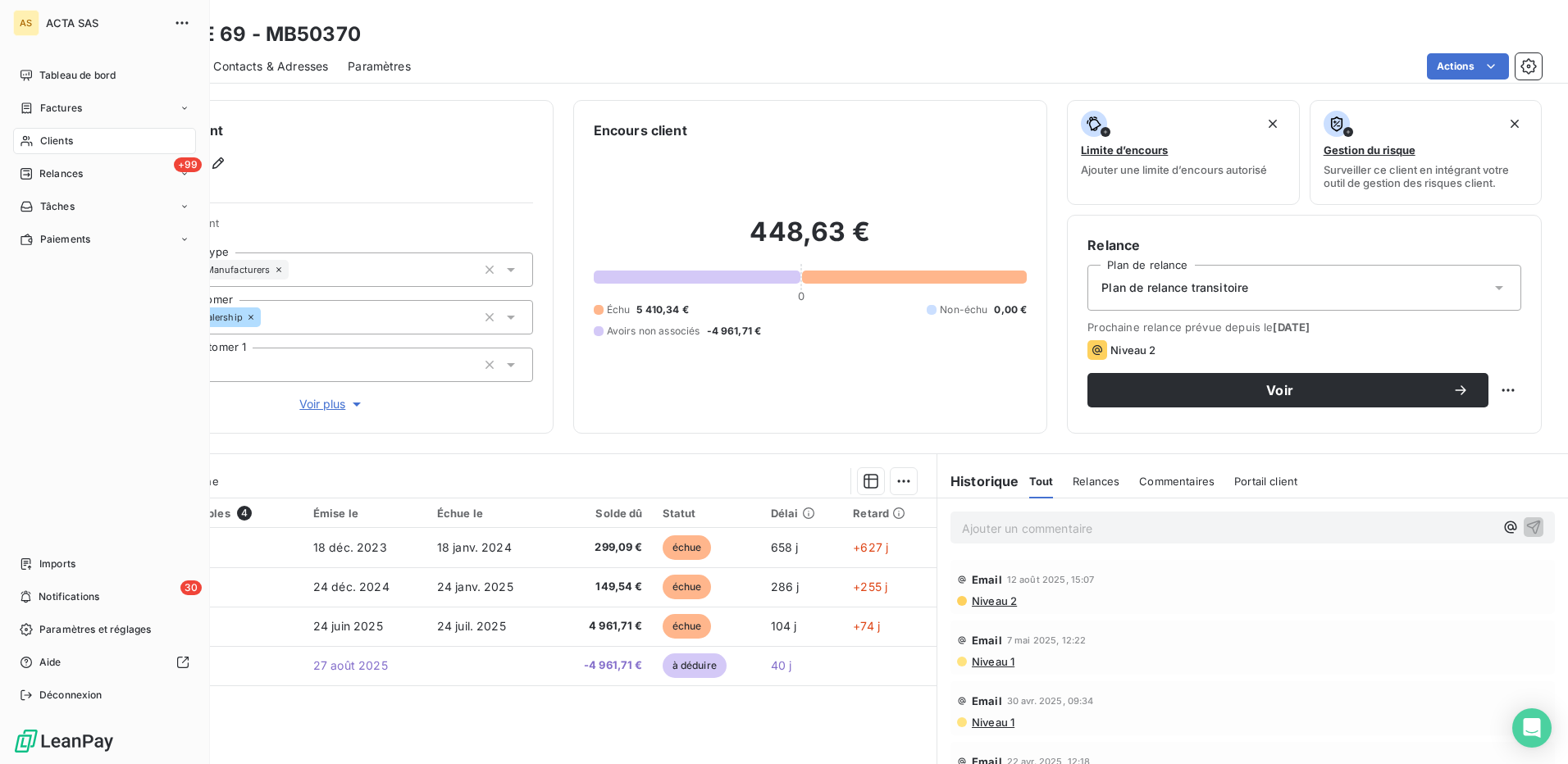
click at [49, 143] on span "Clients" at bounding box center [56, 141] width 33 height 14
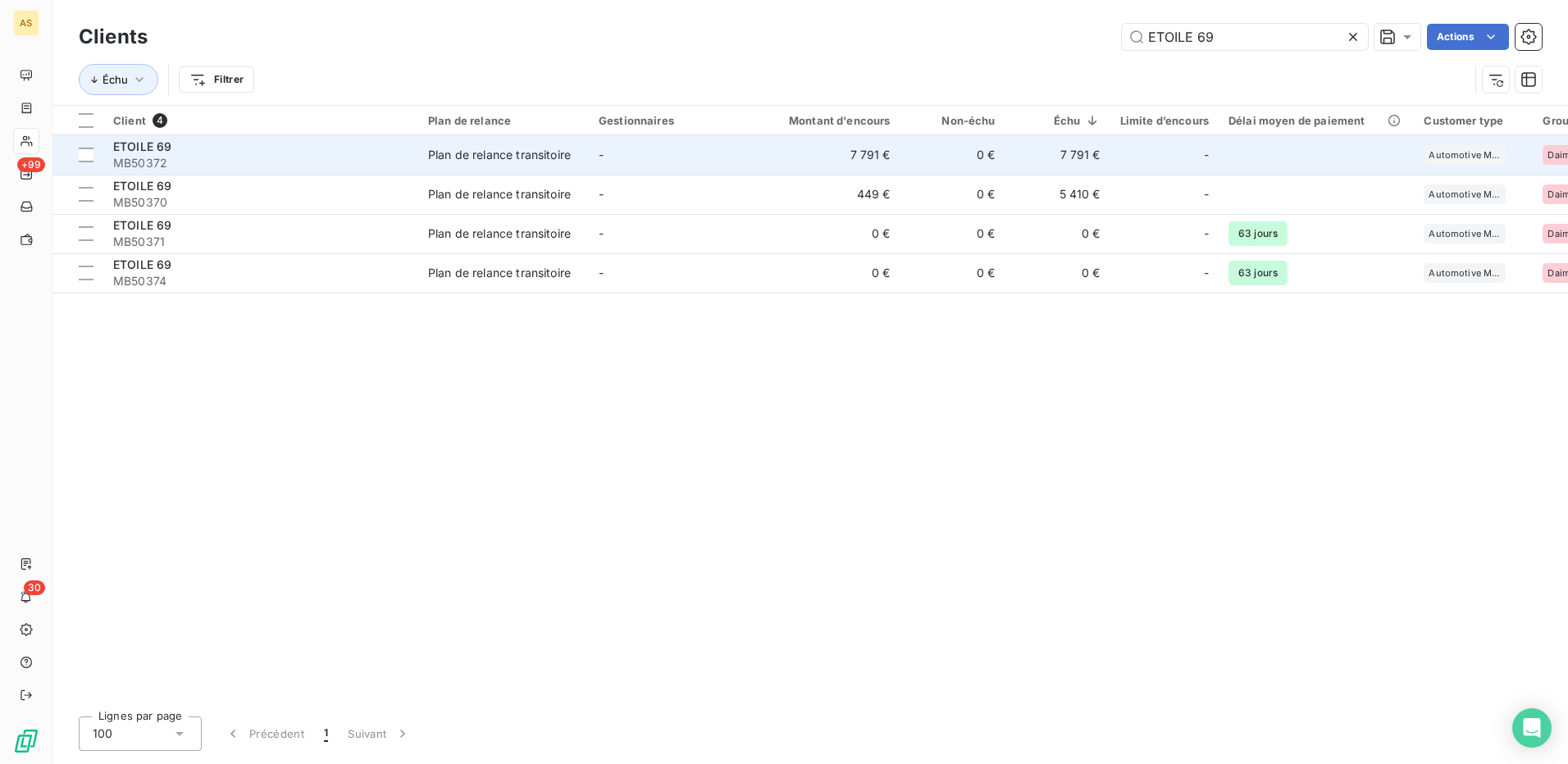
click at [466, 156] on div "Plan de relance transitoire" at bounding box center [499, 154] width 142 height 16
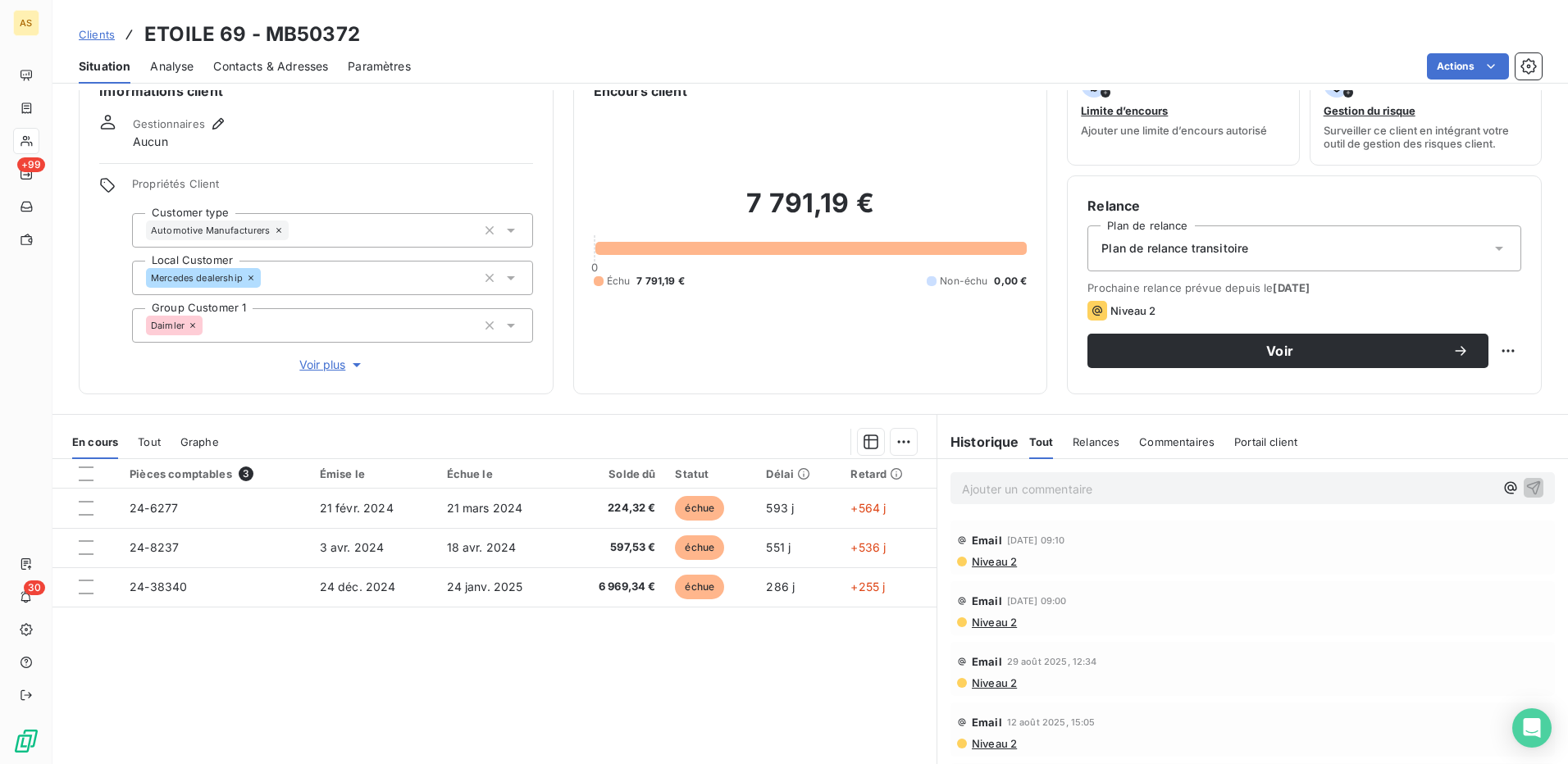
scroll to position [99, 0]
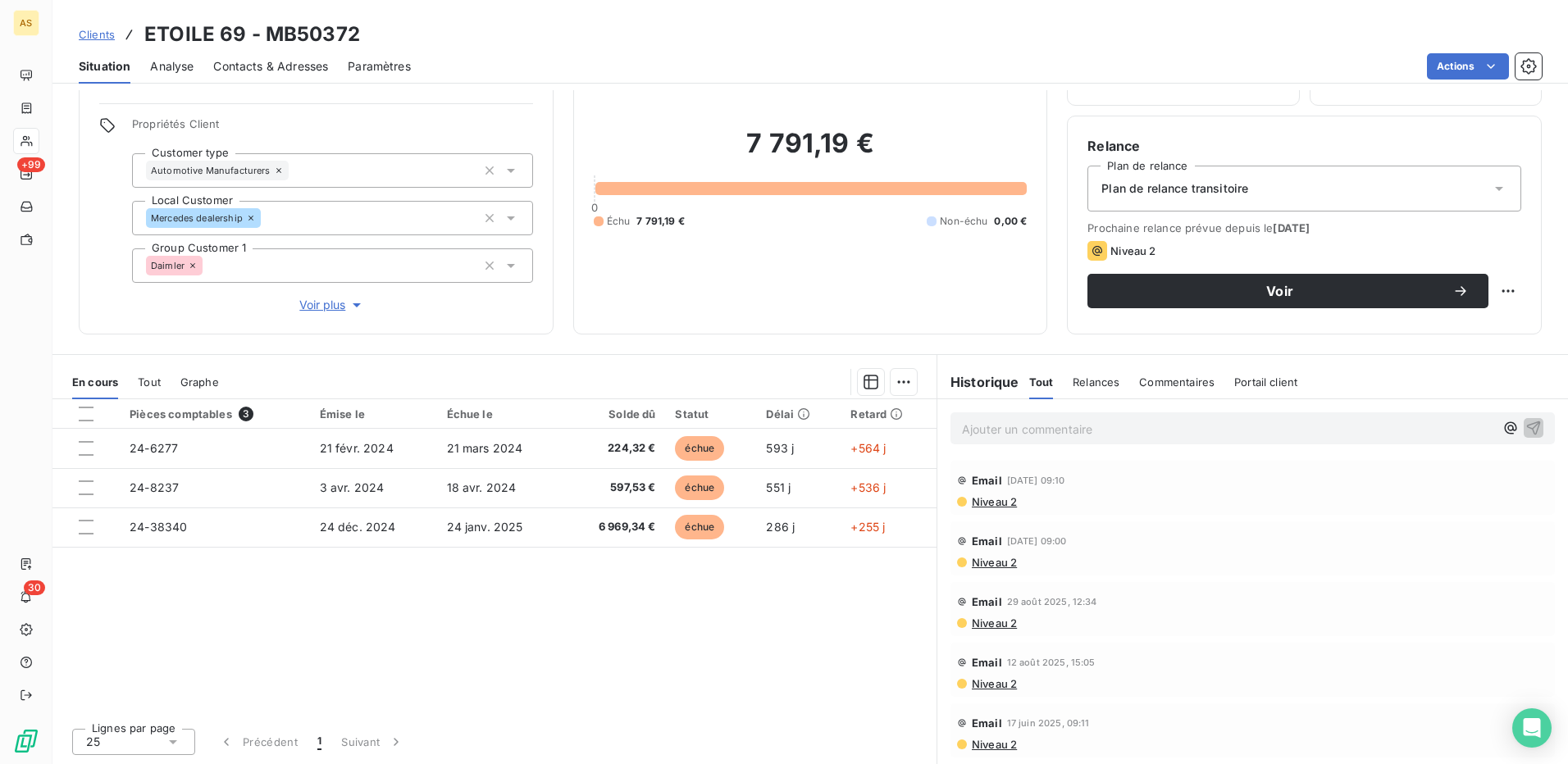
click at [475, 666] on div "Pièces comptables 3 Émise le Échue le Solde dû Statut Délai Retard 24-6277 21 f…" at bounding box center [494, 557] width 884 height 315
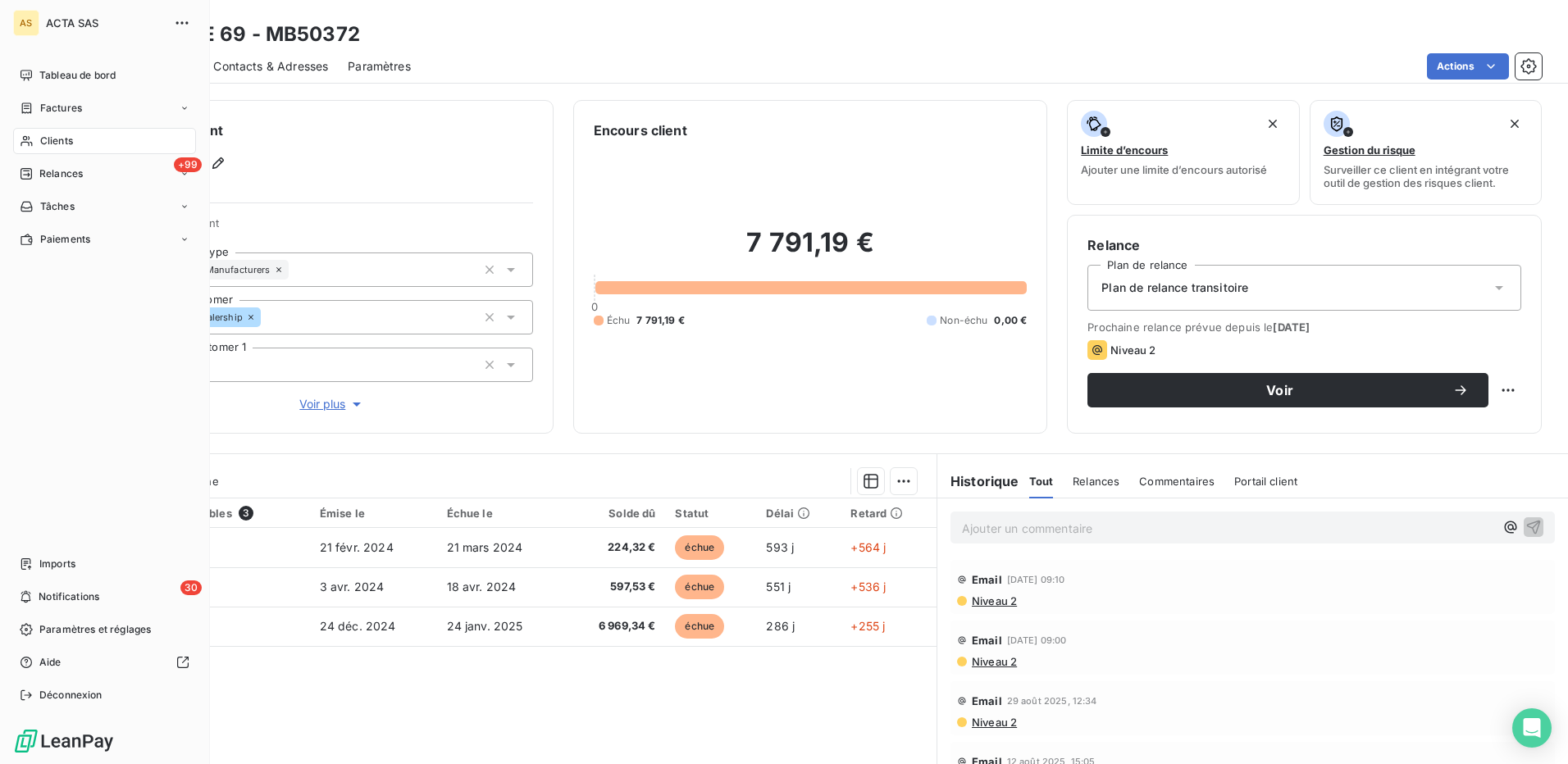
click at [44, 137] on span "Clients" at bounding box center [56, 141] width 33 height 14
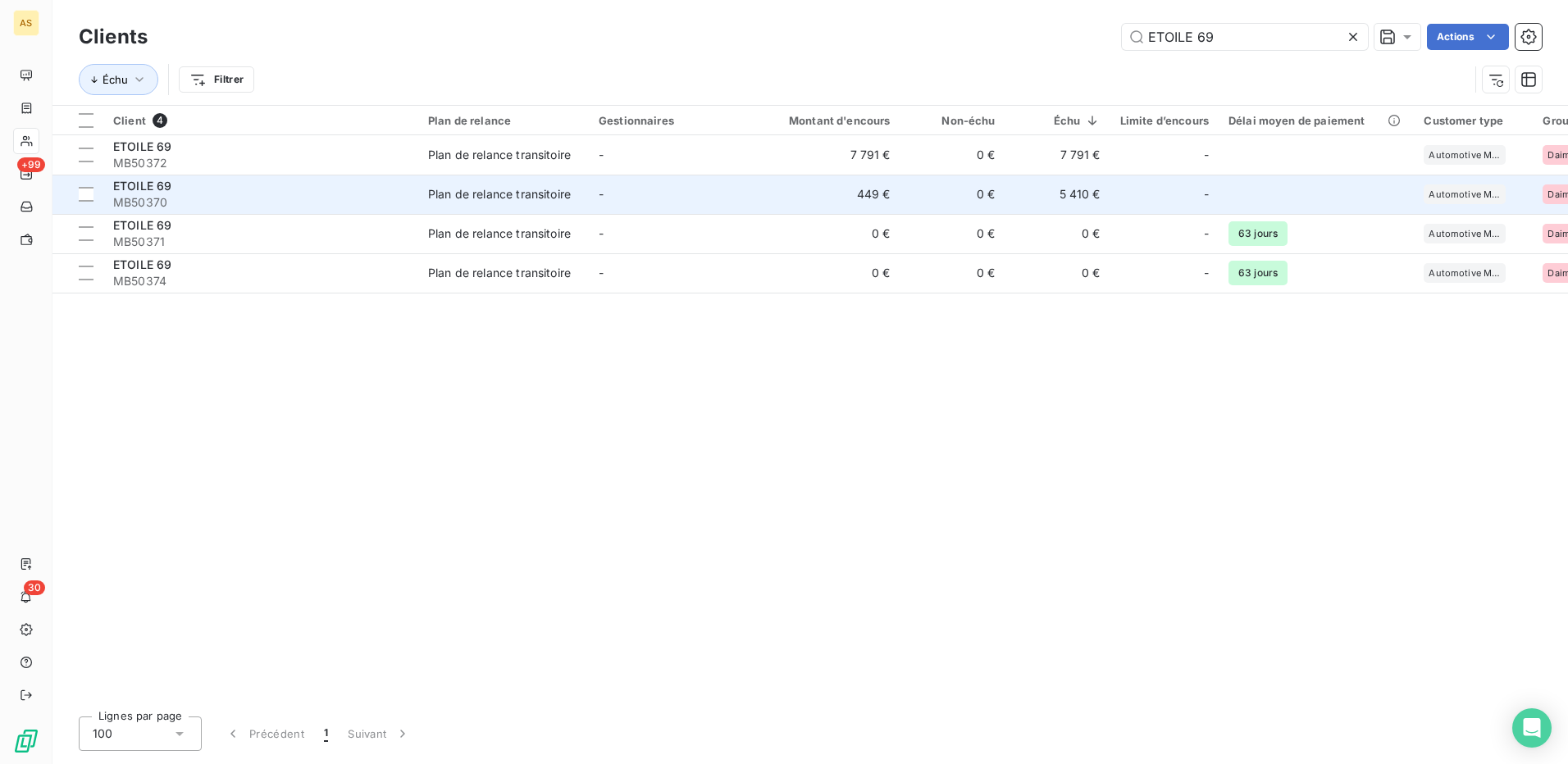
click at [502, 183] on td "Plan de relance transitoire" at bounding box center [503, 194] width 170 height 39
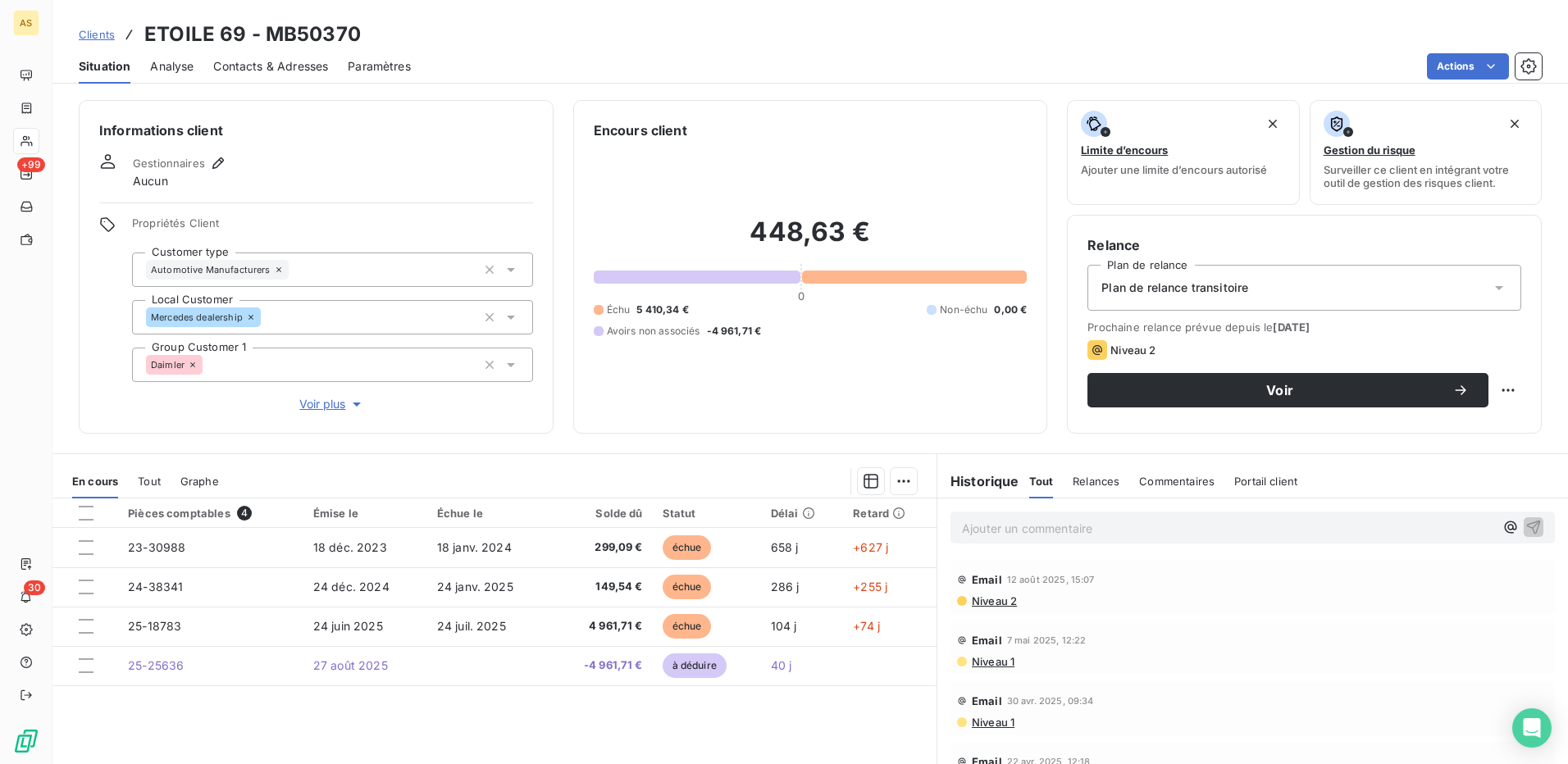
click at [781, 711] on div "Pièces comptables 4 Émise le Échue le Solde dû Statut Délai Retard 23-30988 18 …" at bounding box center [494, 656] width 884 height 315
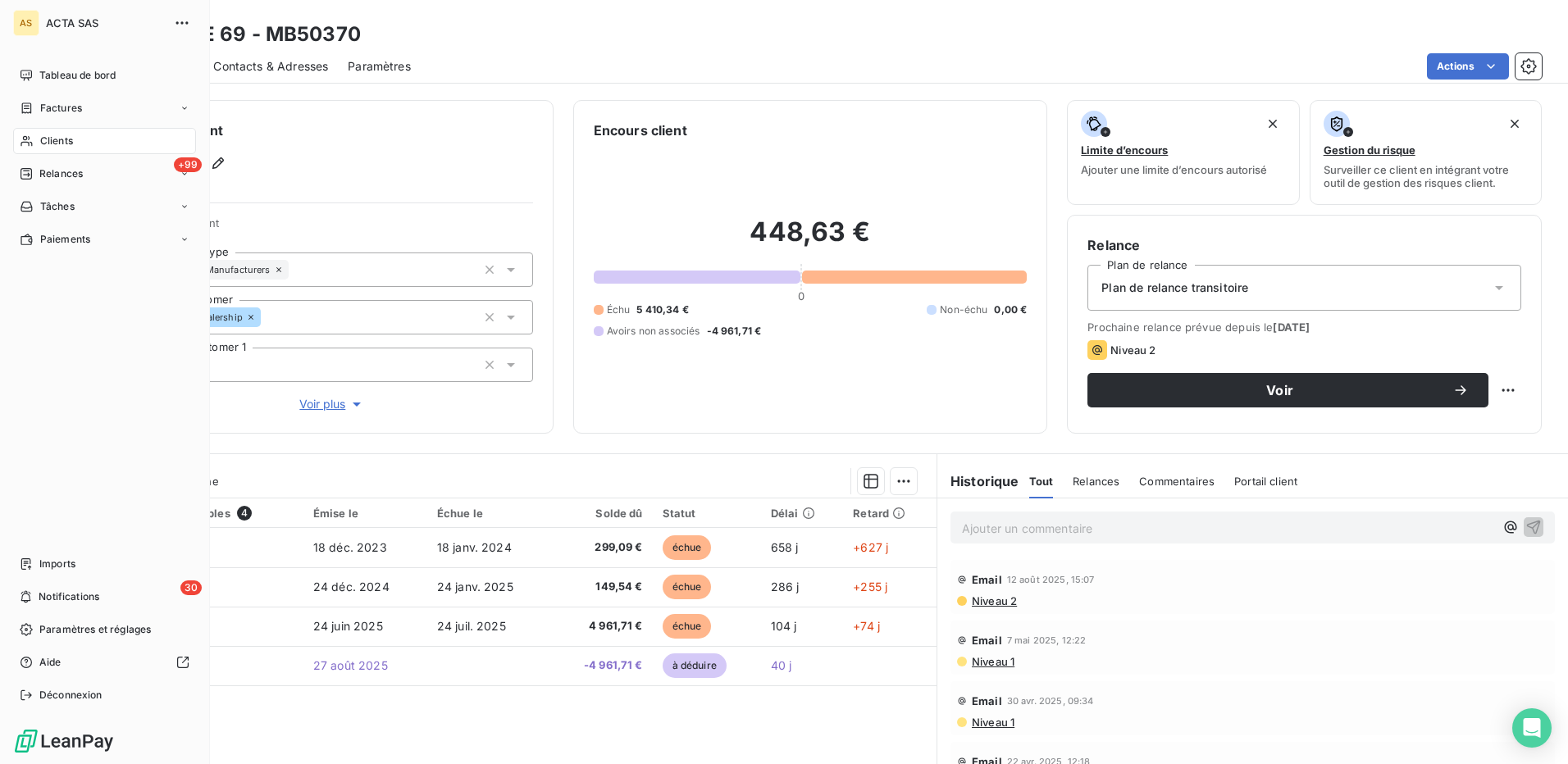
click at [59, 143] on span "Clients" at bounding box center [56, 141] width 33 height 14
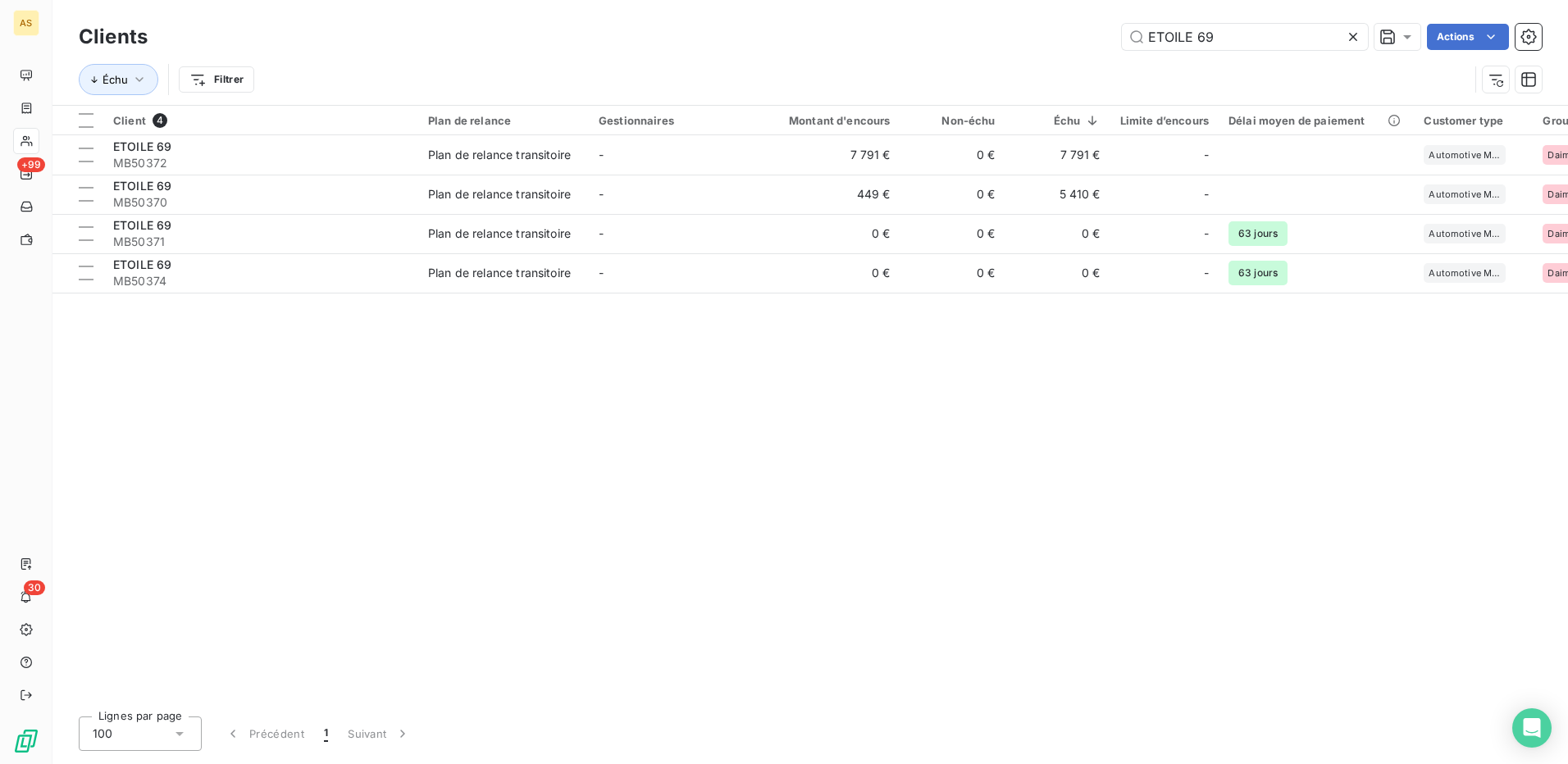
drag, startPoint x: 1199, startPoint y: 37, endPoint x: 1068, endPoint y: 44, distance: 131.2
click at [1068, 44] on div "ETOILE 69 Actions" at bounding box center [854, 36] width 1375 height 26
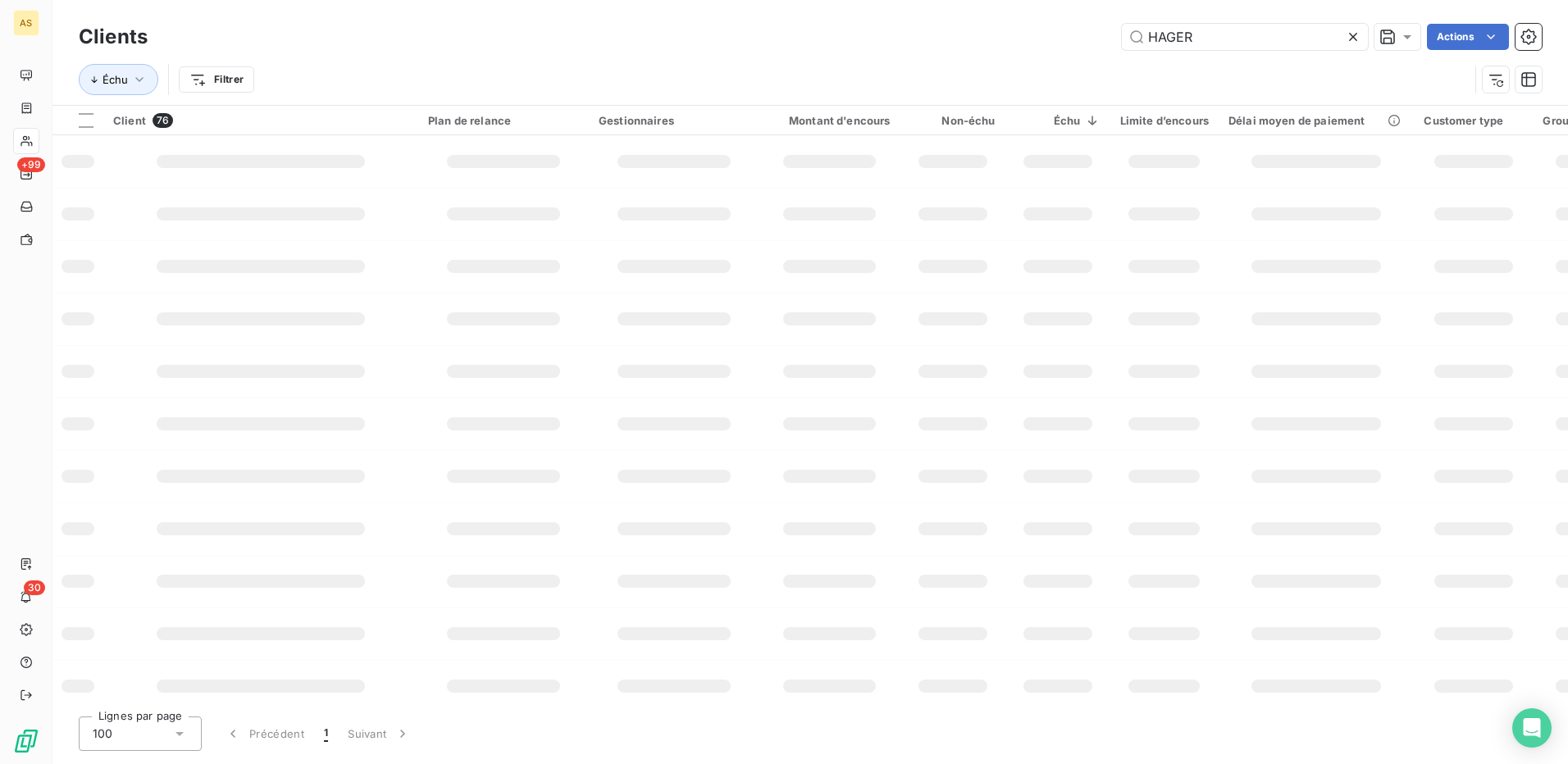
type input "HAGER"
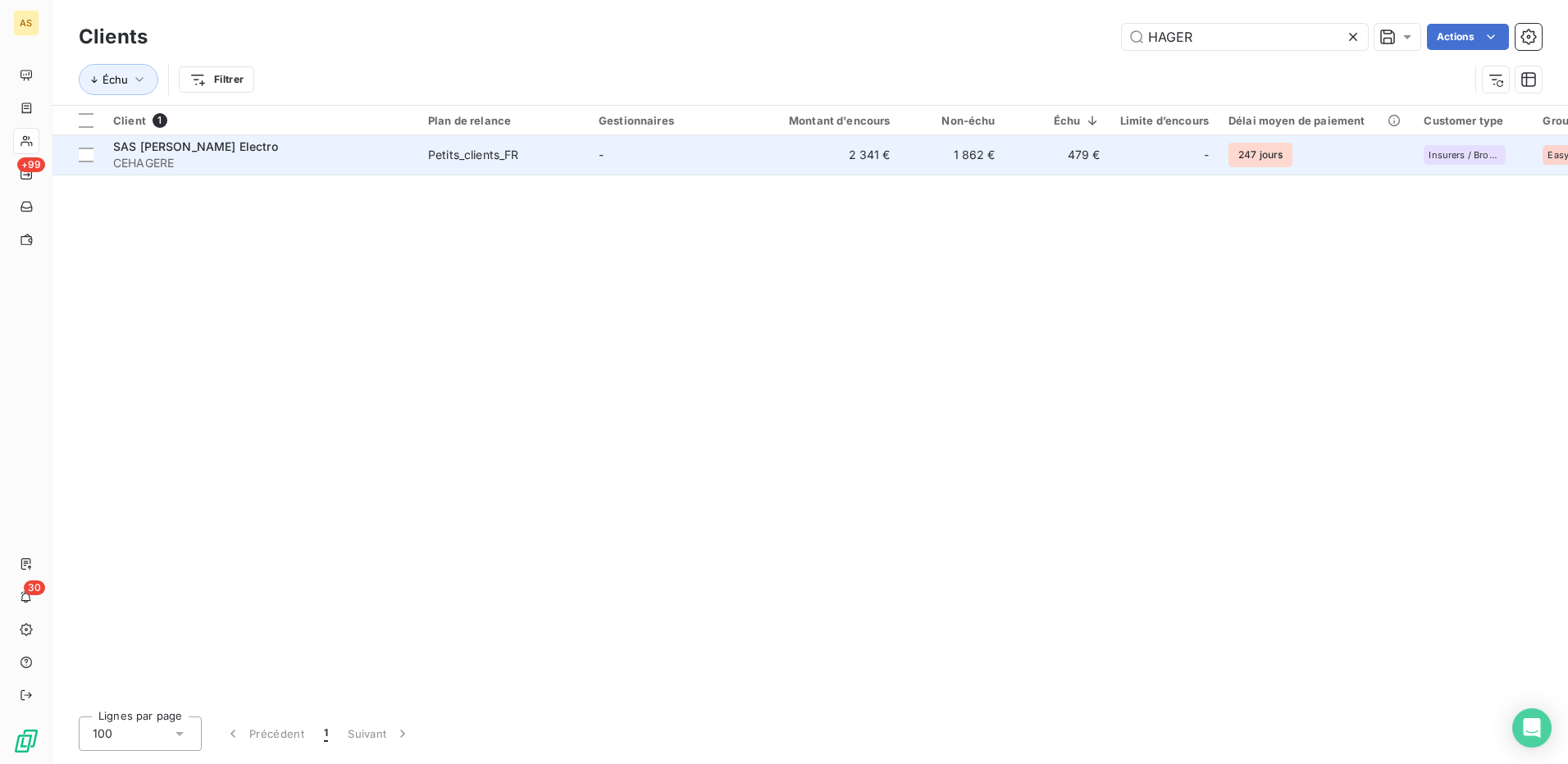
click at [476, 153] on div "Petits_clients_FR" at bounding box center [473, 154] width 91 height 16
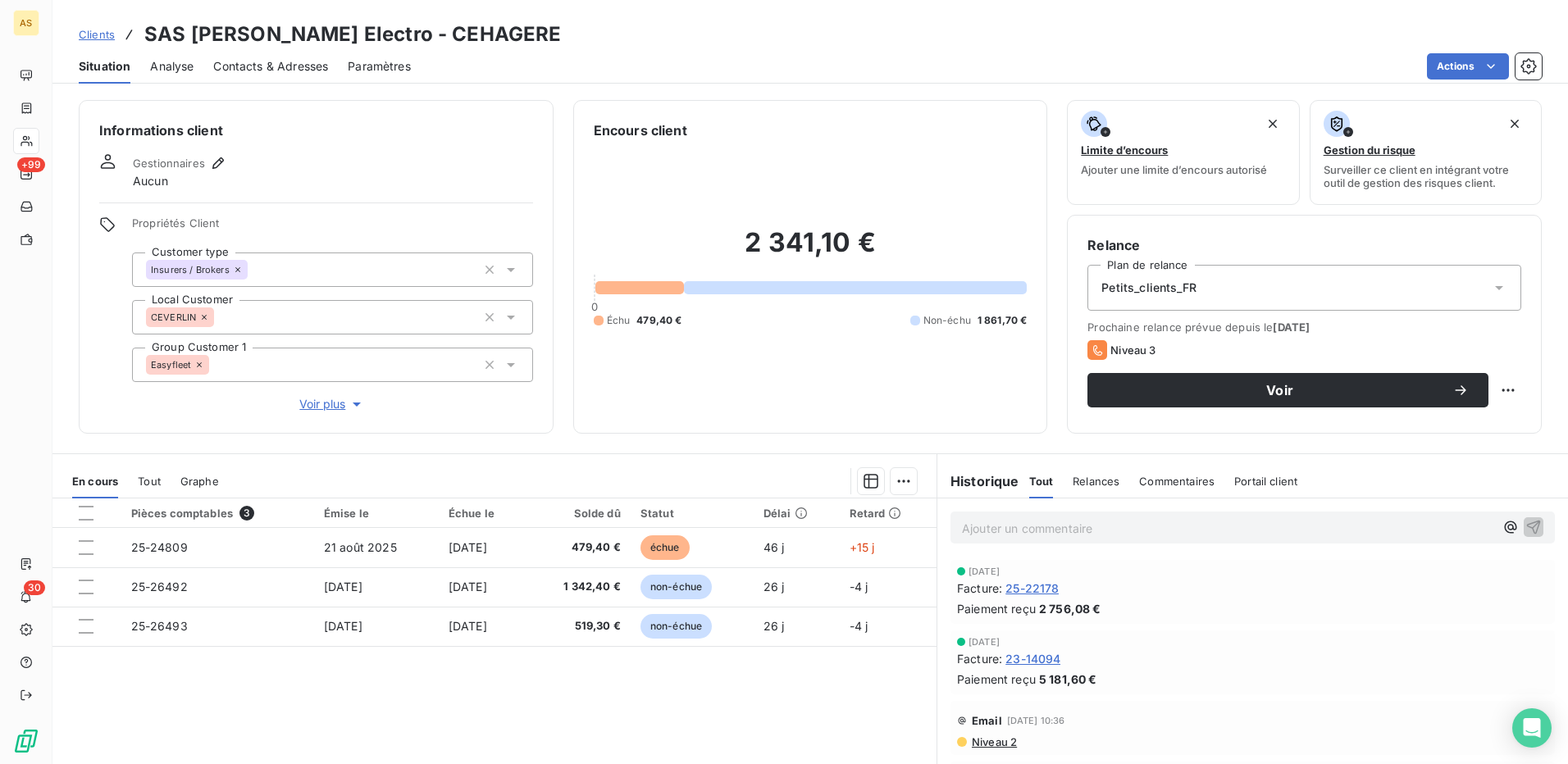
click at [461, 36] on div "Clients SAS [PERSON_NAME] Electro - CEHAGERE" at bounding box center [810, 34] width 1515 height 30
drag, startPoint x: 449, startPoint y: 25, endPoint x: 410, endPoint y: 25, distance: 39.0
click at [449, 26] on div "Clients SAS [PERSON_NAME] Electro - CEHAGERE" at bounding box center [810, 34] width 1515 height 30
click at [350, 38] on h3 "SAS [PERSON_NAME] Electro - CEHAGERE" at bounding box center [352, 34] width 416 height 30
drag, startPoint x: 343, startPoint y: 27, endPoint x: 446, endPoint y: 40, distance: 103.8
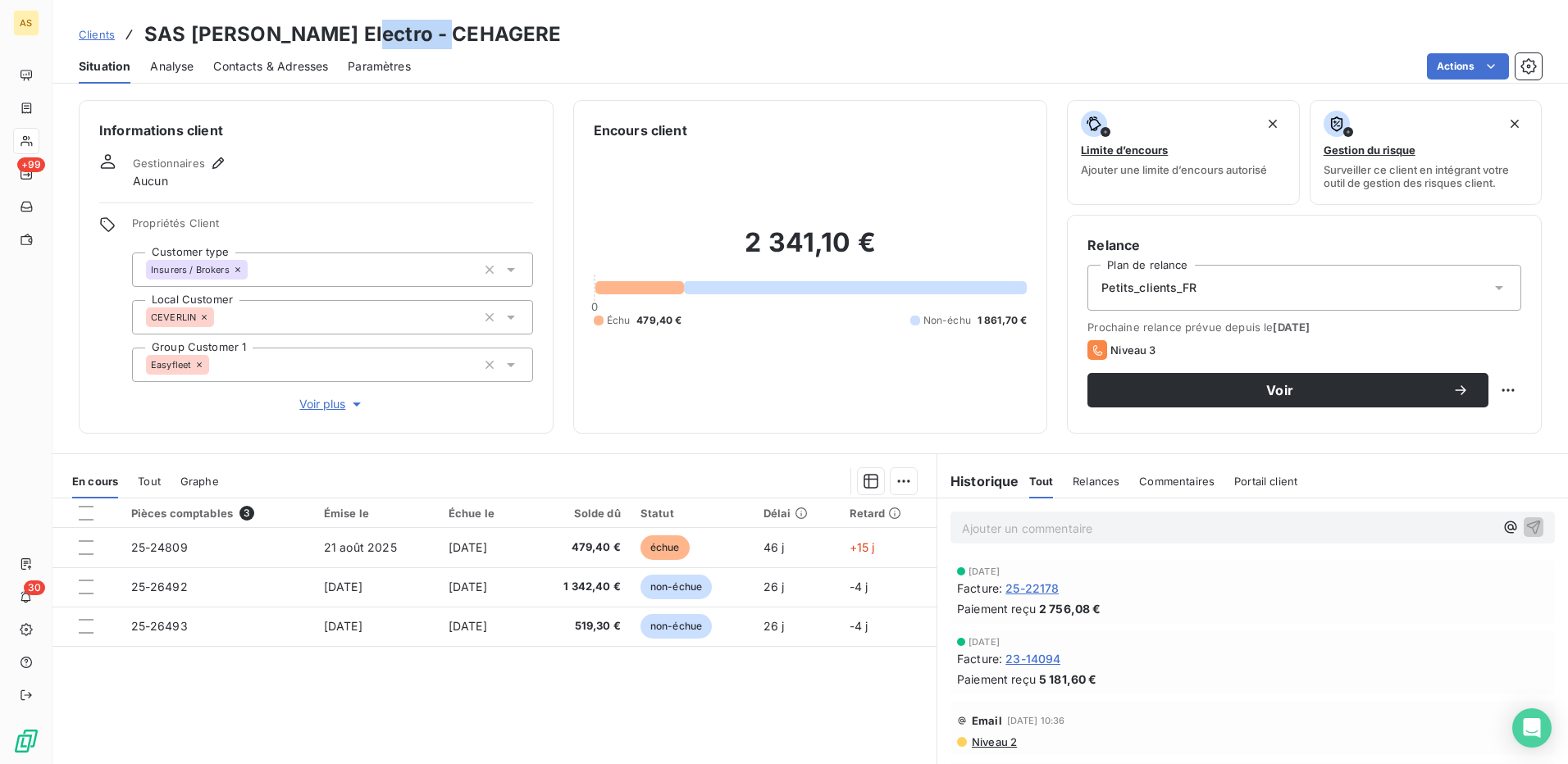
click at [446, 40] on h3 "SAS [PERSON_NAME] Electro - CEHAGERE" at bounding box center [352, 34] width 416 height 30
copy h3 "CEHAGERE"
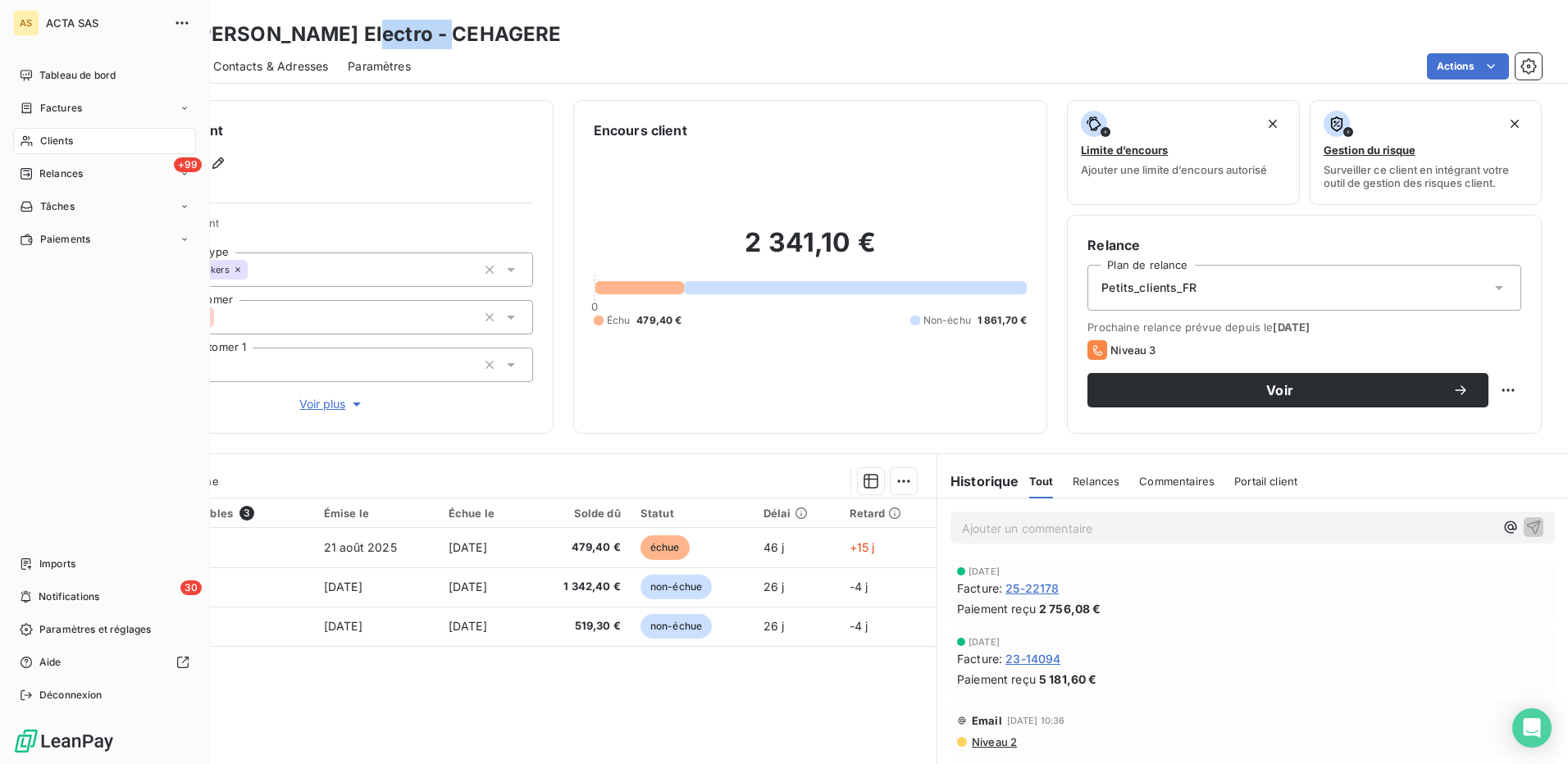
click at [42, 140] on span "Clients" at bounding box center [56, 141] width 33 height 14
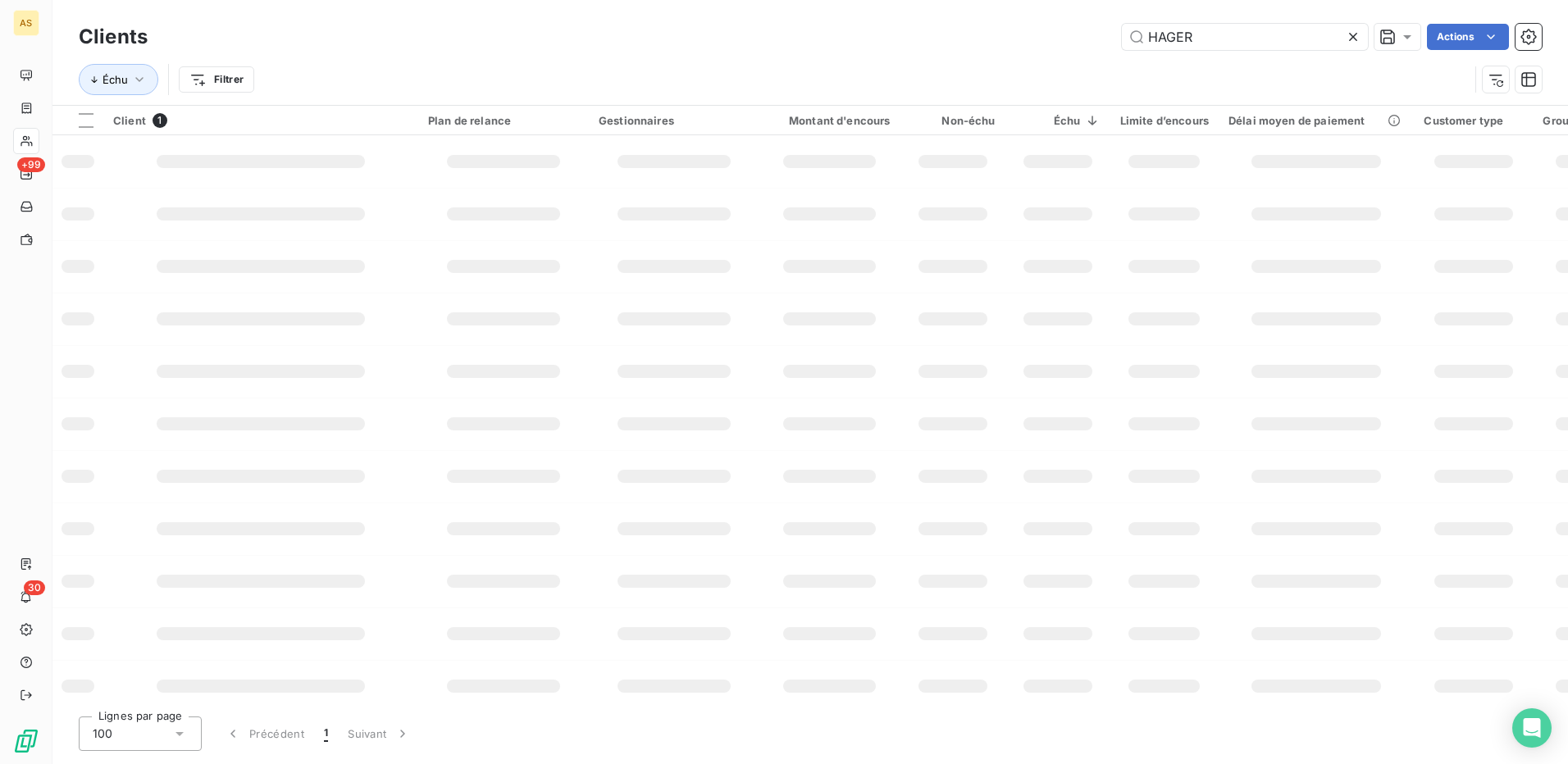
drag, startPoint x: 1187, startPoint y: 37, endPoint x: 1087, endPoint y: 41, distance: 100.1
click at [1087, 41] on div "[PERSON_NAME] Actions" at bounding box center [854, 36] width 1375 height 26
type input "ETOILE 69"
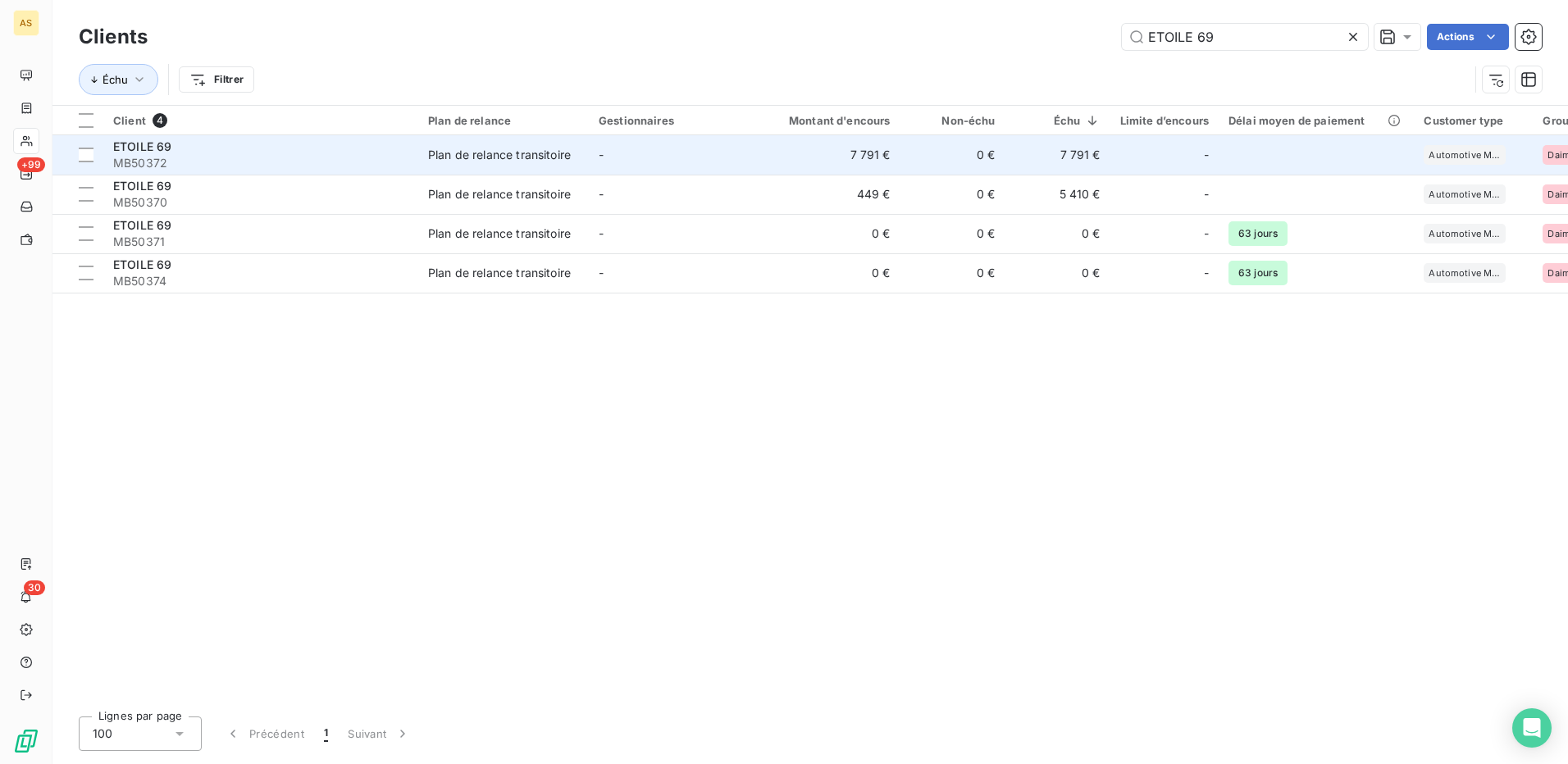
click at [485, 153] on div "Plan de relance transitoire" at bounding box center [499, 154] width 142 height 16
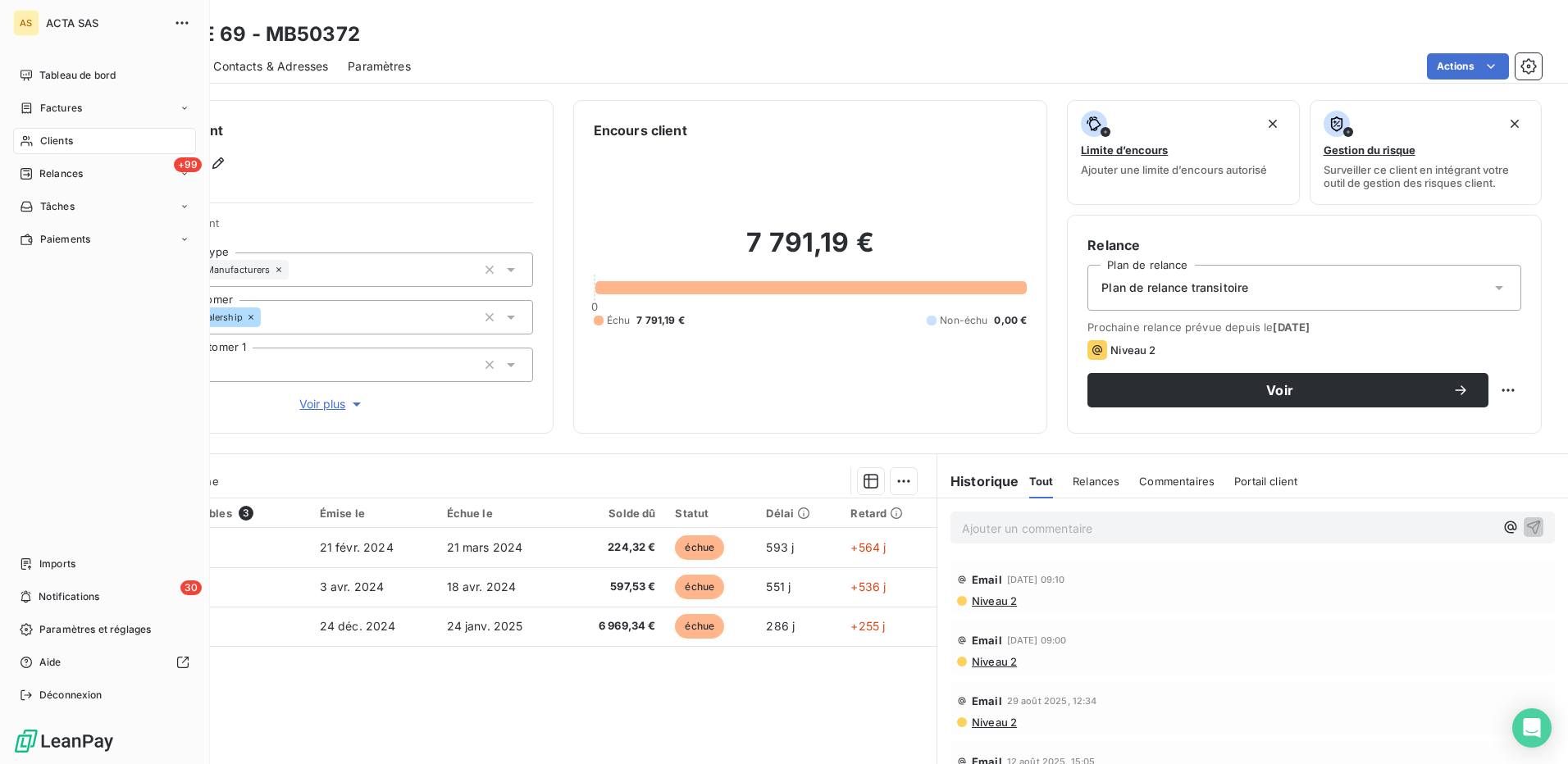
click at [53, 137] on span "Clients" at bounding box center [56, 141] width 33 height 14
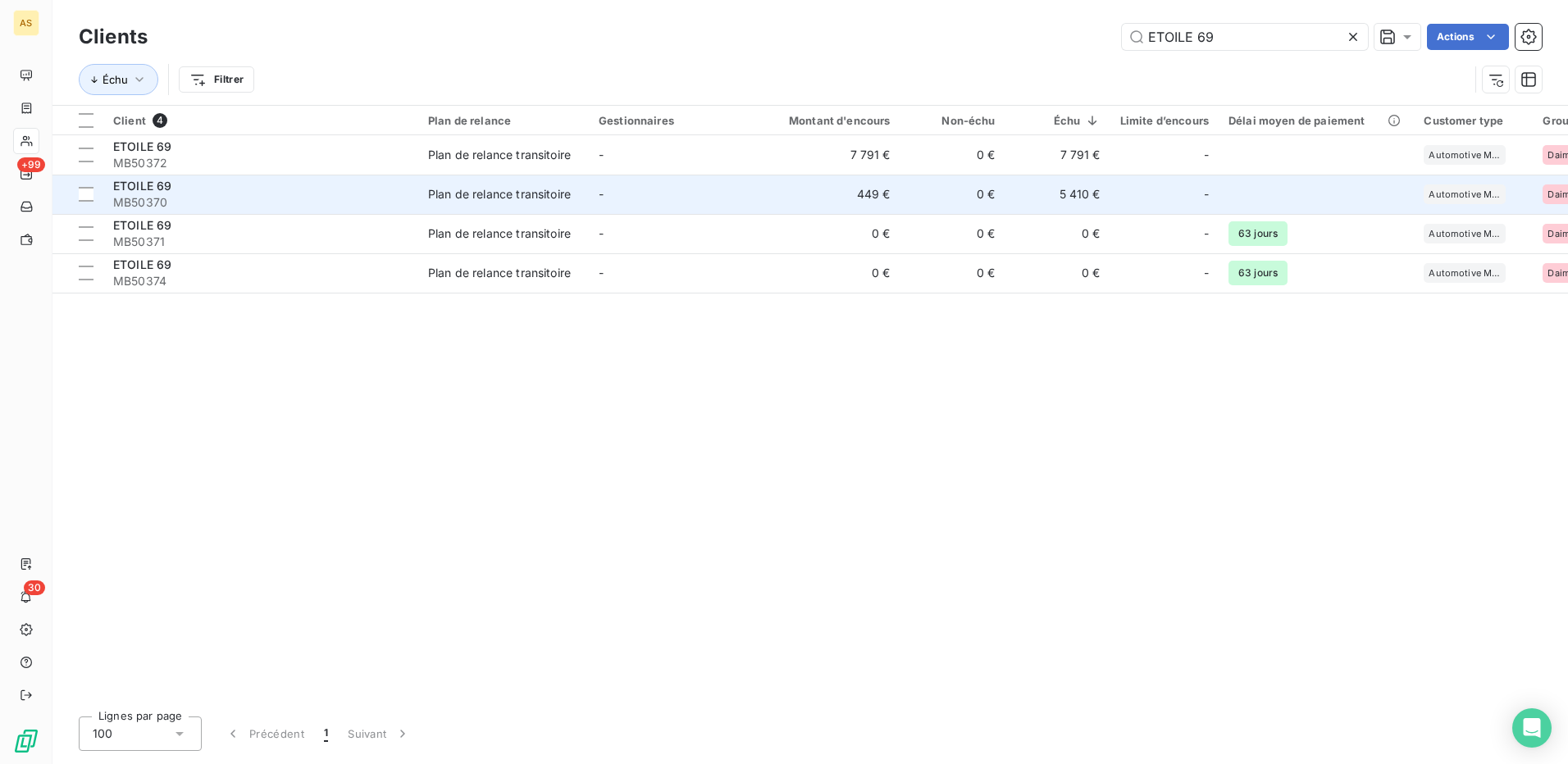
click at [450, 189] on div "Plan de relance transitoire" at bounding box center [499, 194] width 142 height 16
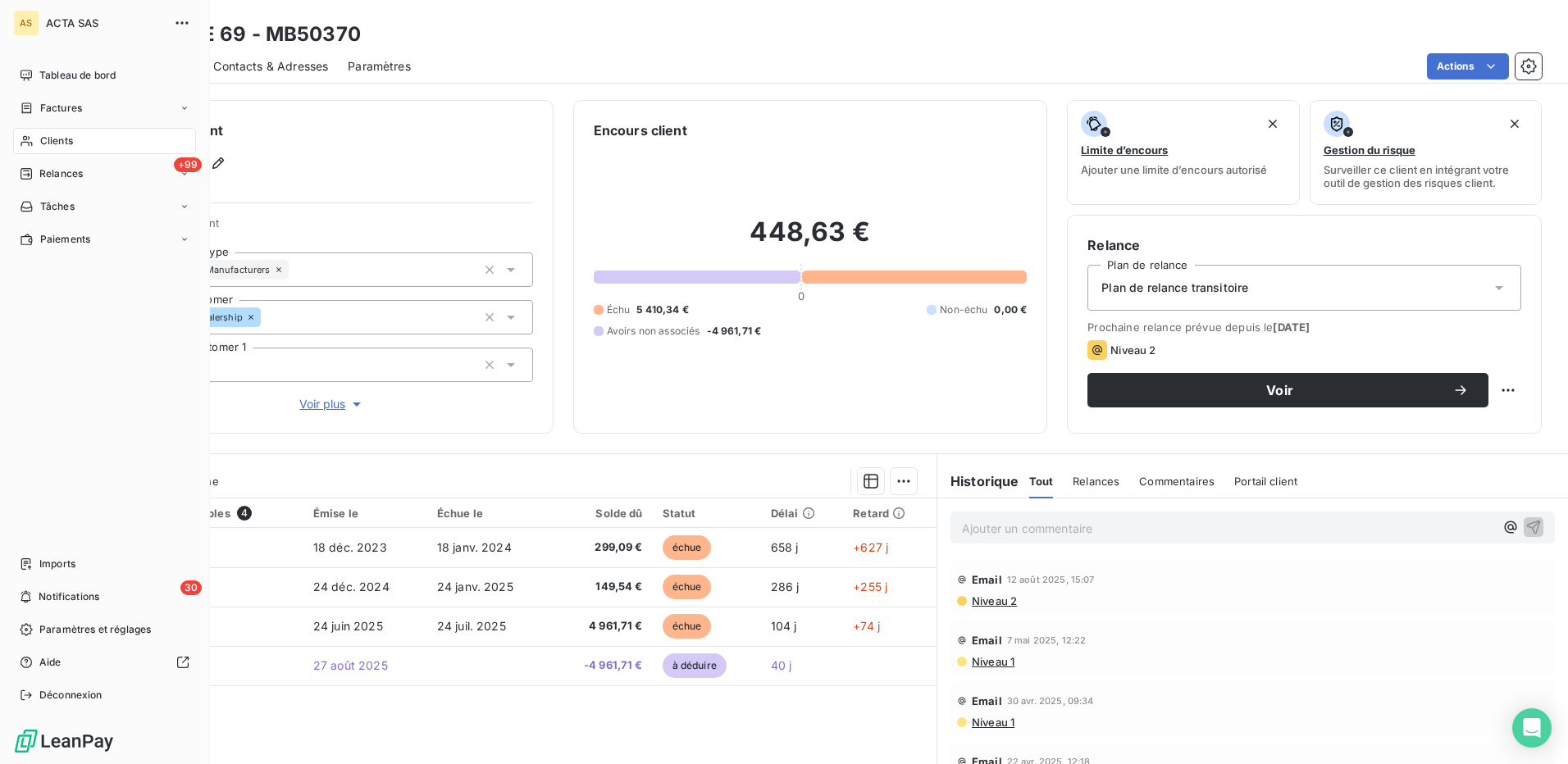
click at [43, 137] on span "Clients" at bounding box center [56, 141] width 33 height 14
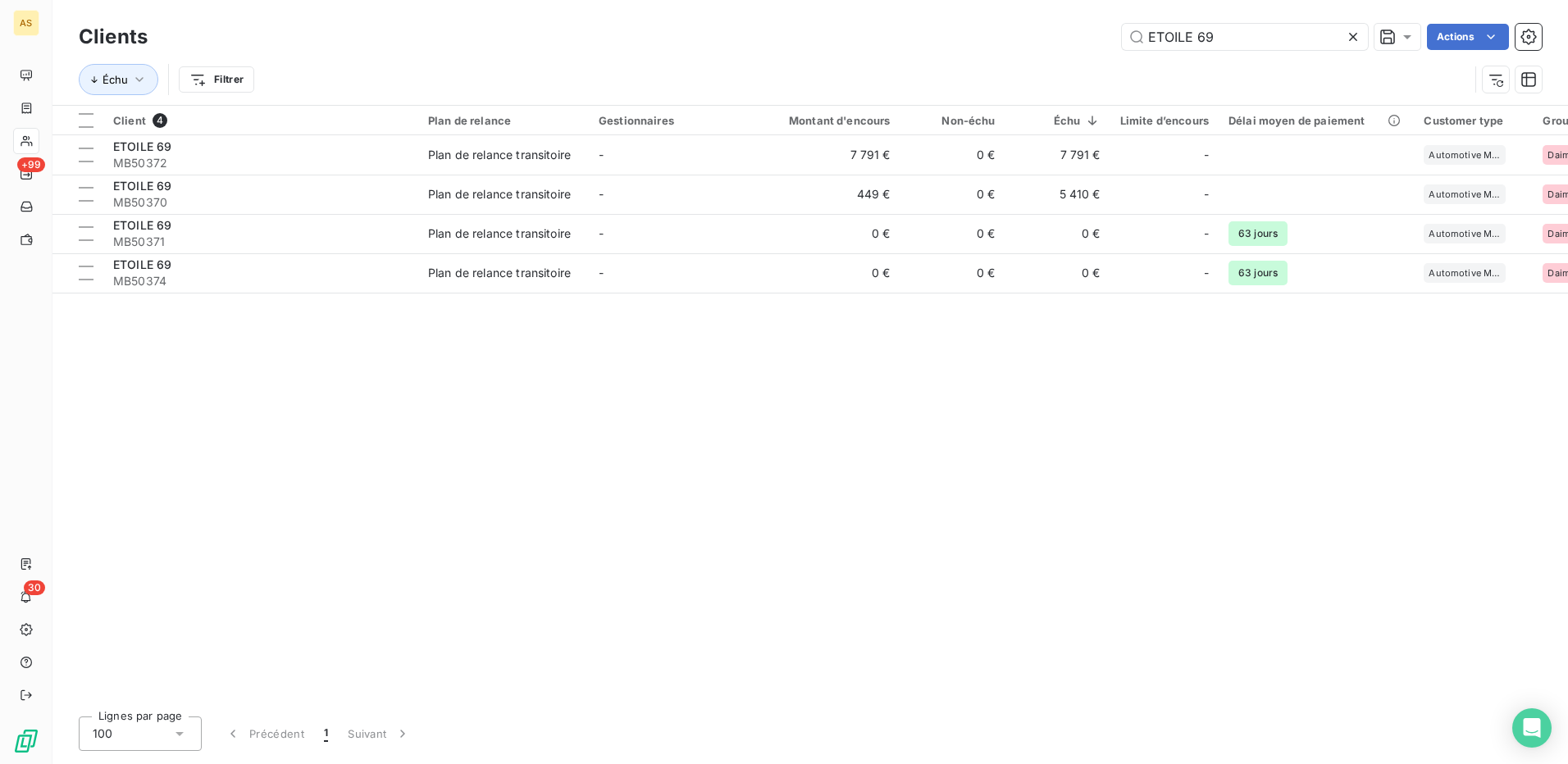
drag, startPoint x: 1221, startPoint y: 39, endPoint x: 1074, endPoint y: 57, distance: 148.1
click at [1083, 64] on div "Clients ETOILE 69 Actions Échu Filtrer" at bounding box center [810, 62] width 1463 height 86
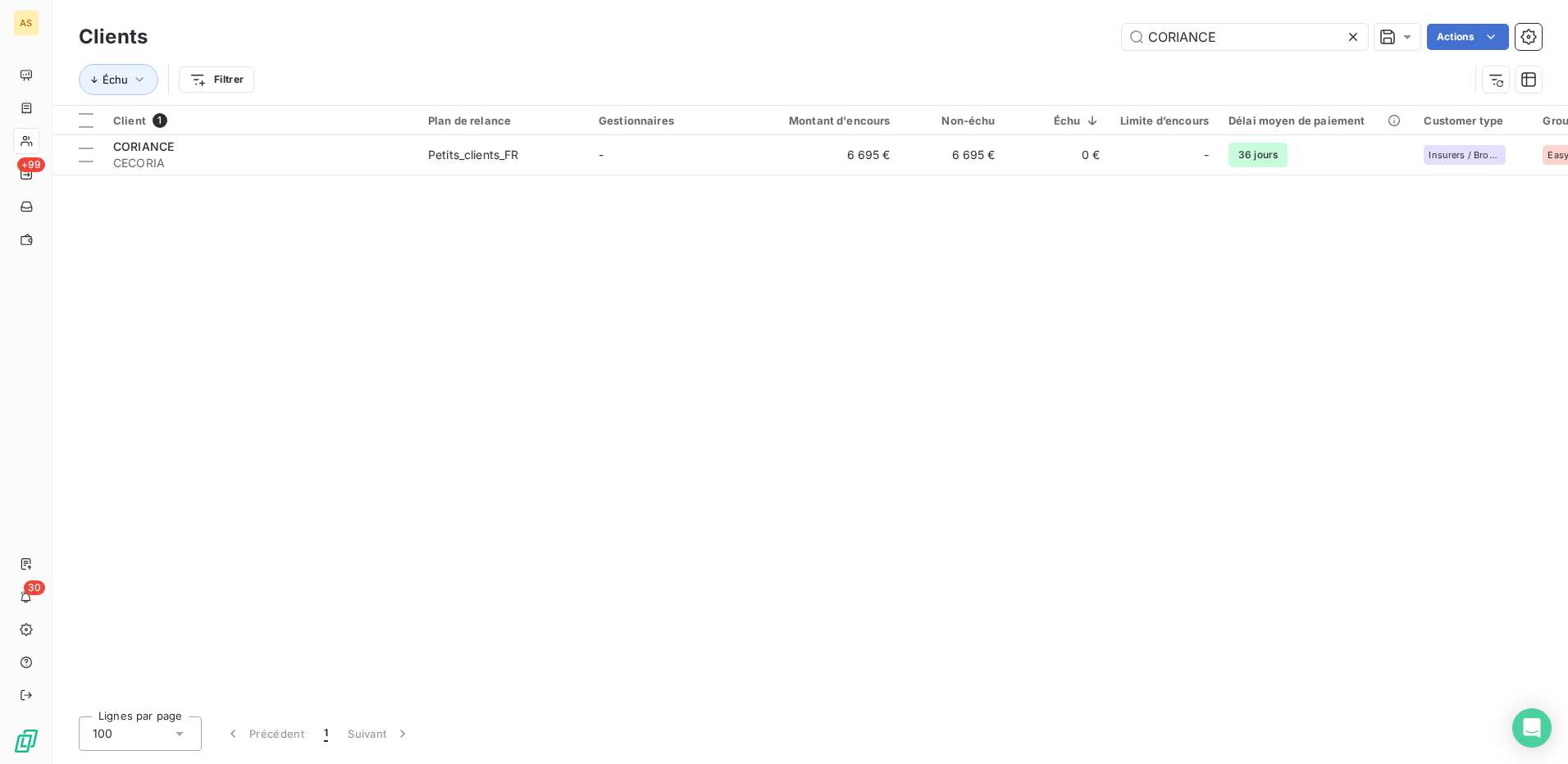
type input "CORIANCE"
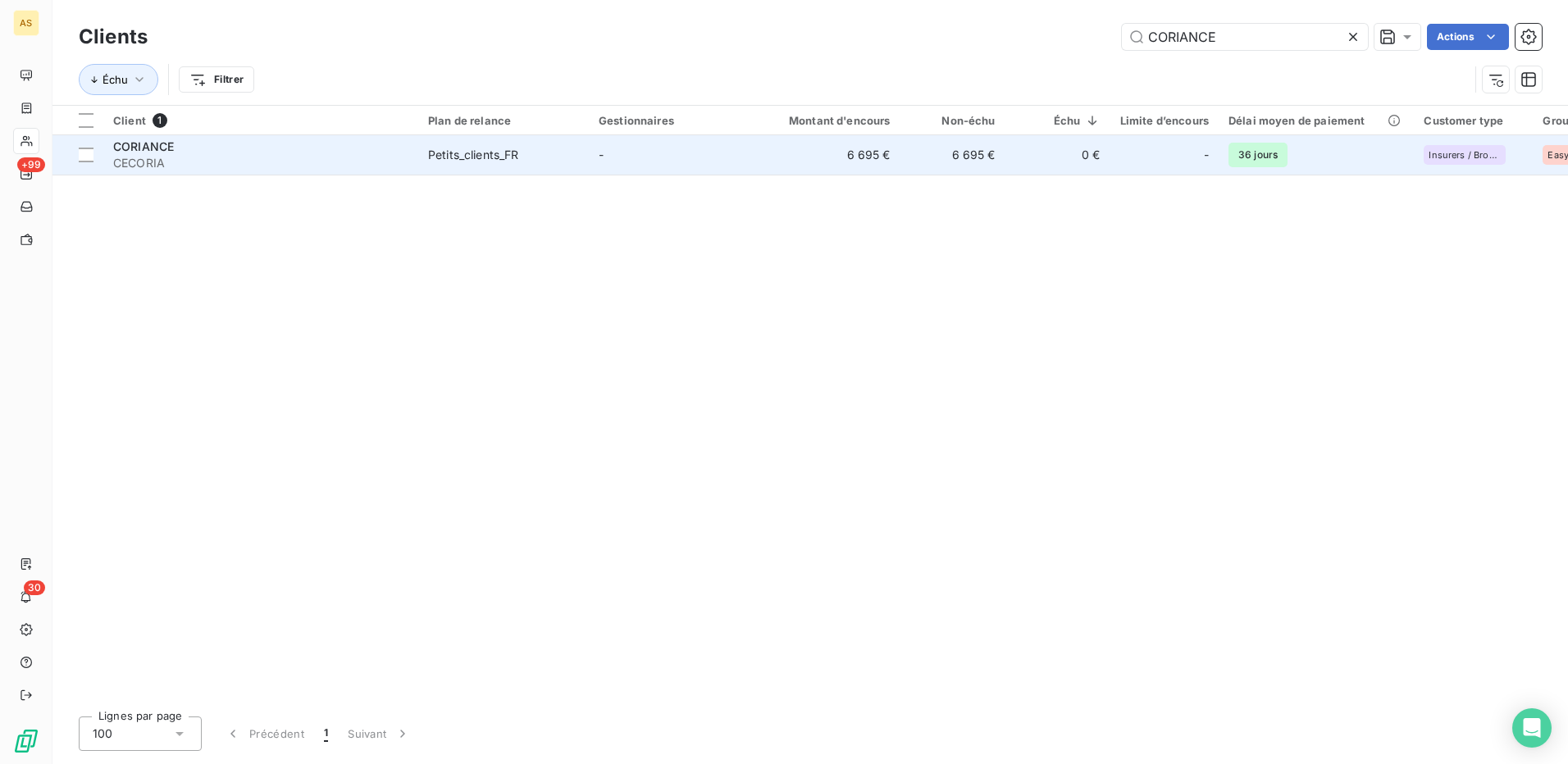
click at [491, 153] on div "Petits_clients_FR" at bounding box center [473, 154] width 91 height 16
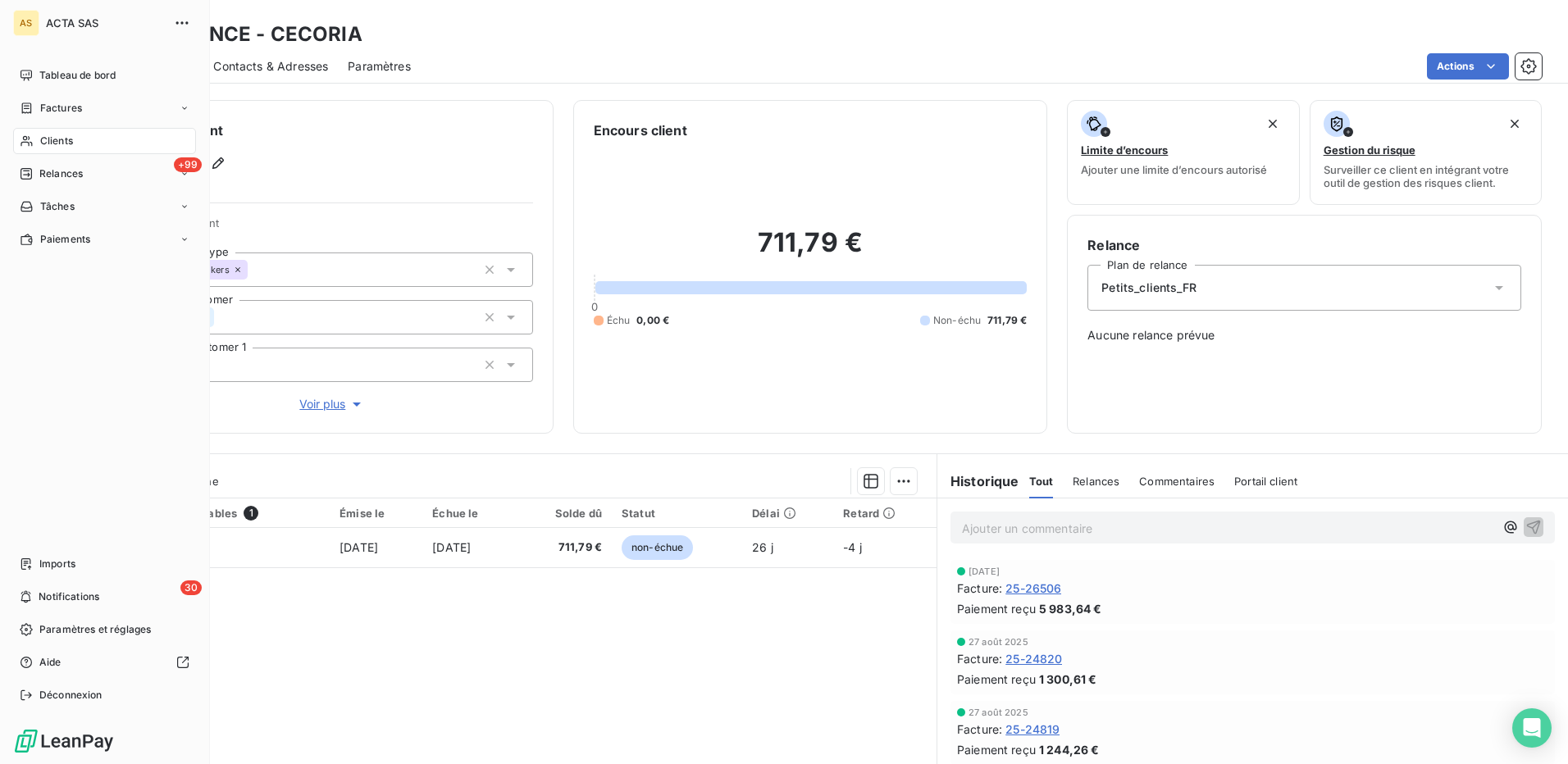
click at [53, 139] on span "Clients" at bounding box center [56, 141] width 33 height 14
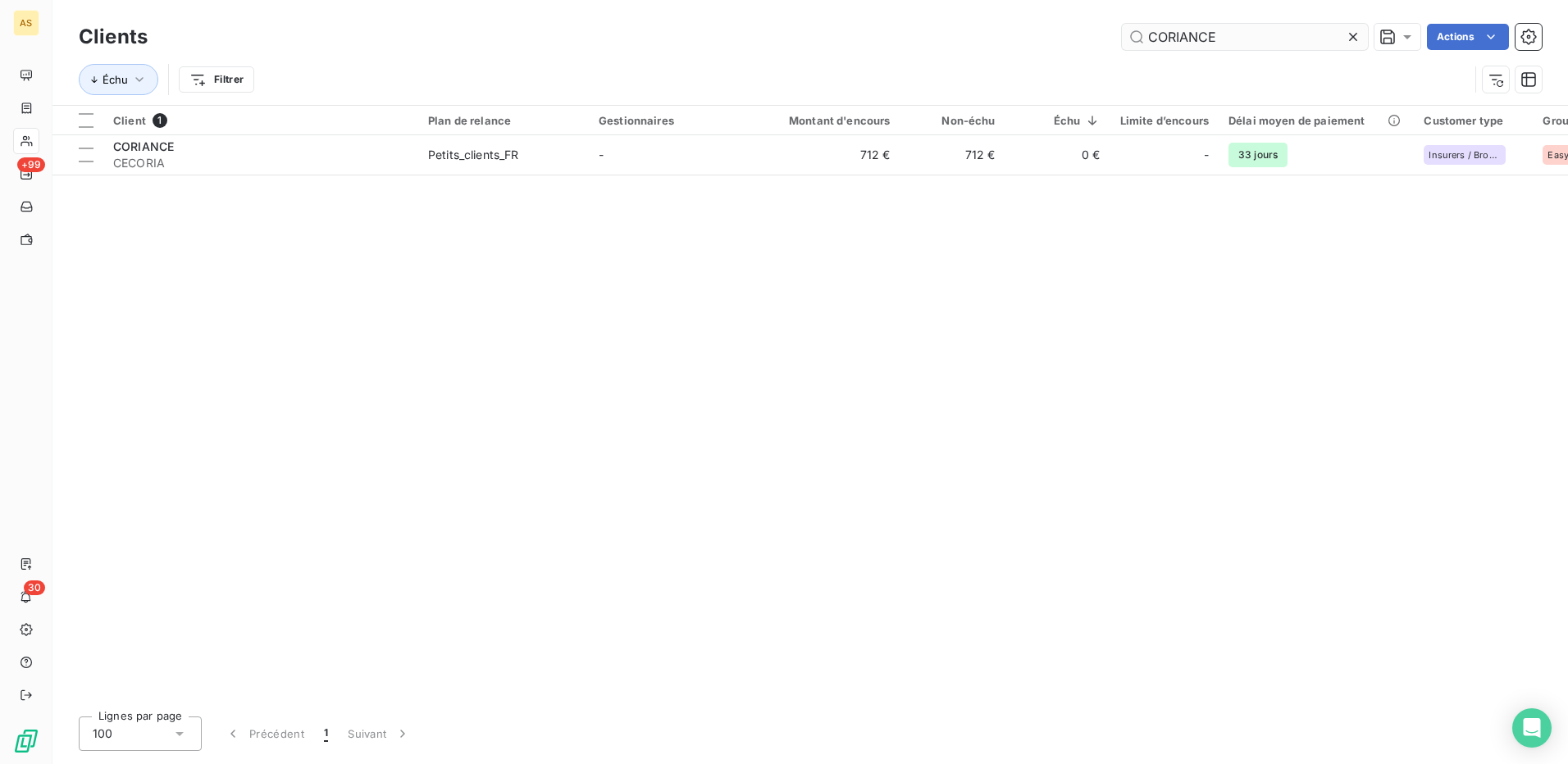
click at [1353, 36] on icon at bounding box center [1353, 36] width 16 height 16
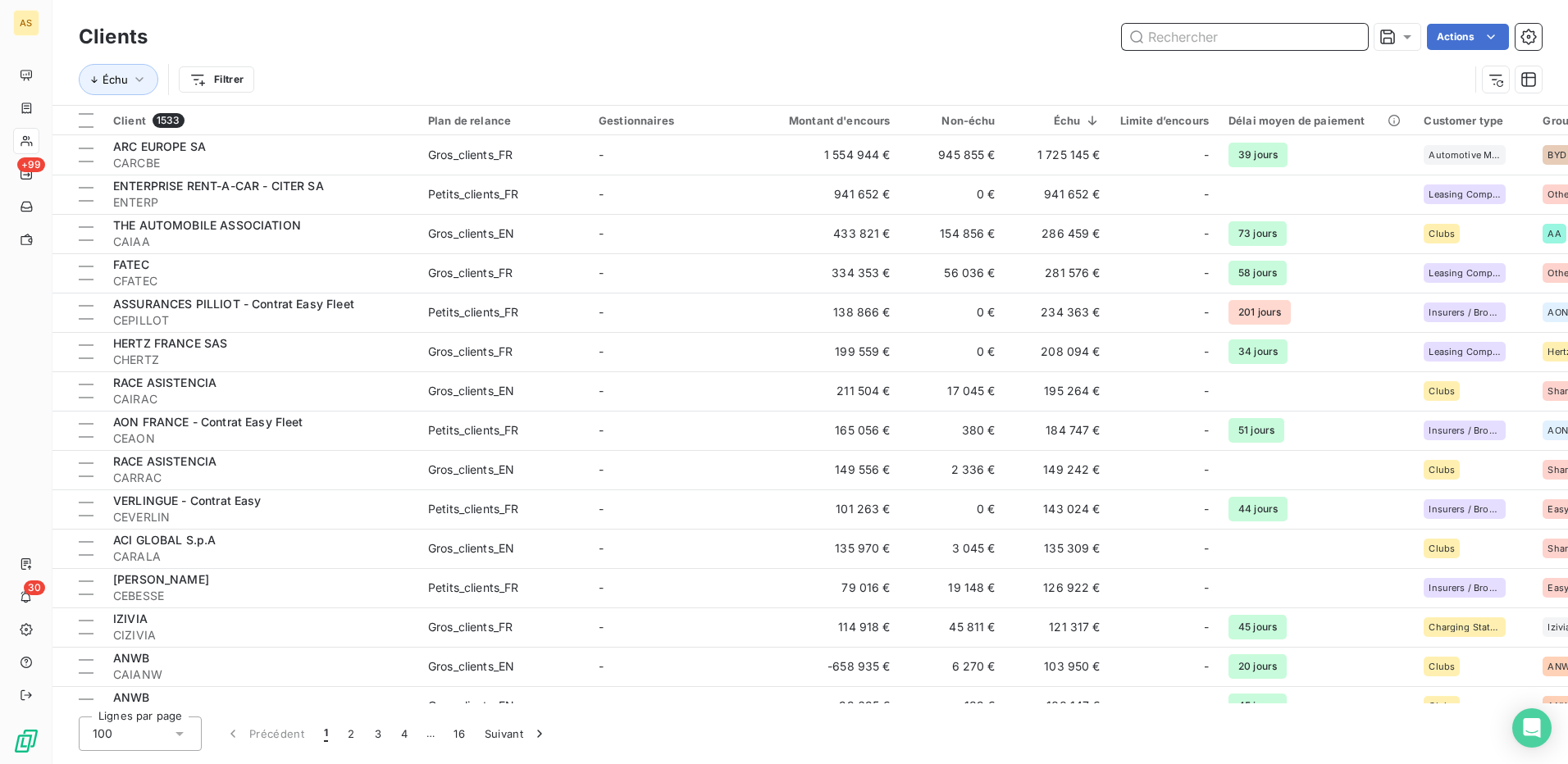
click at [1186, 43] on input "text" at bounding box center [1245, 36] width 246 height 26
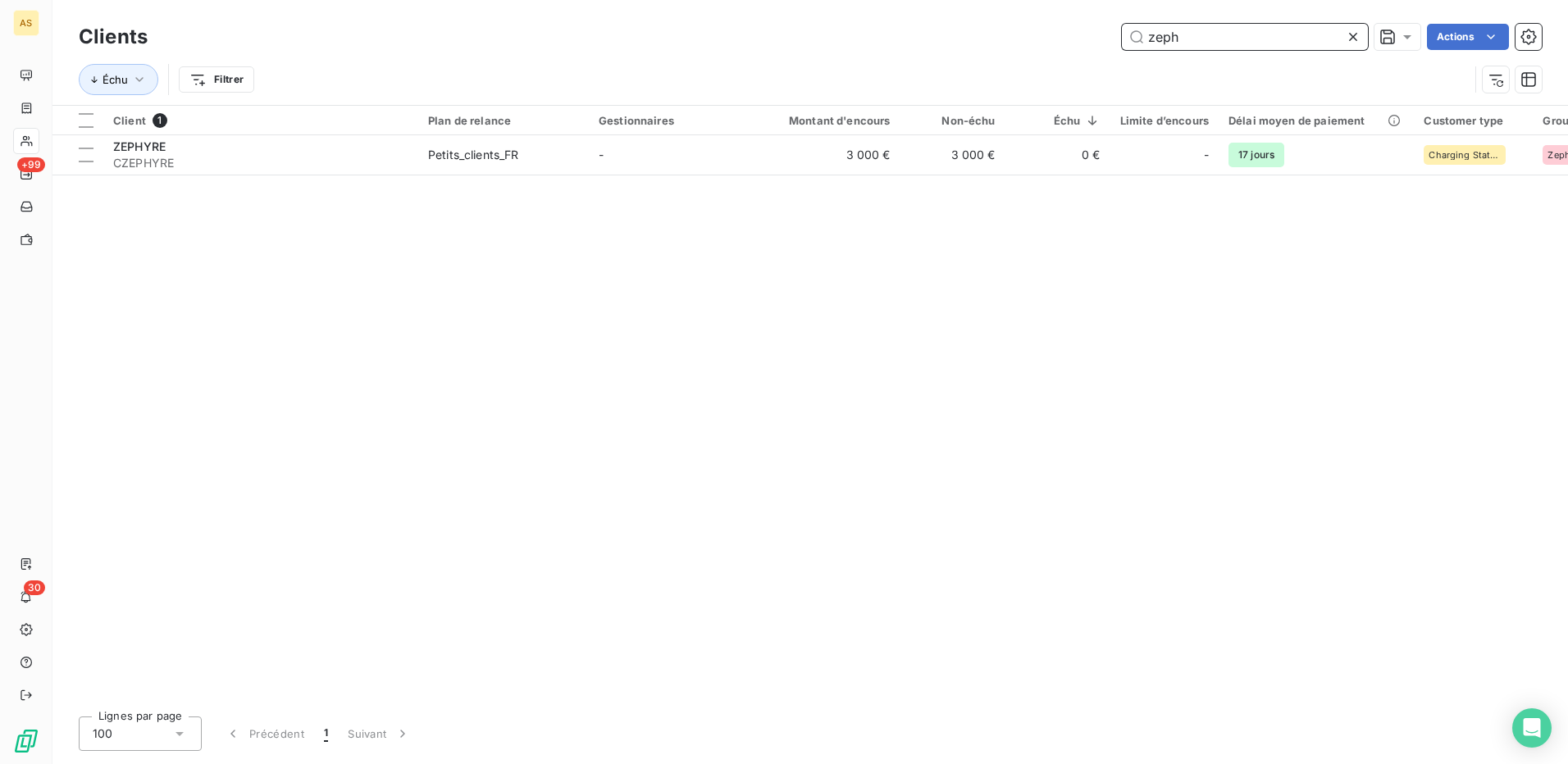
type input "zeph"
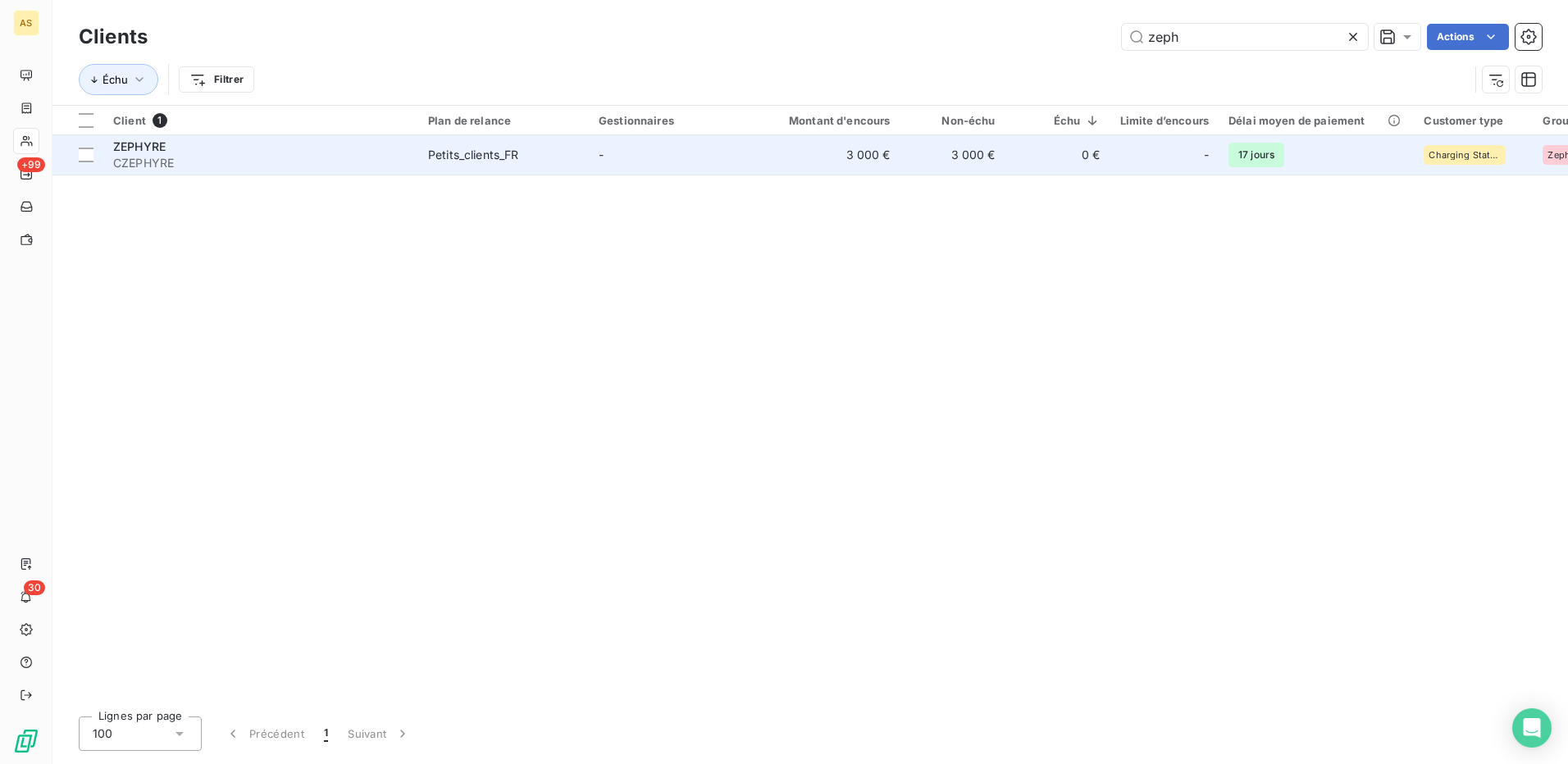
click at [464, 159] on div "Petits_clients_FR" at bounding box center [473, 154] width 91 height 16
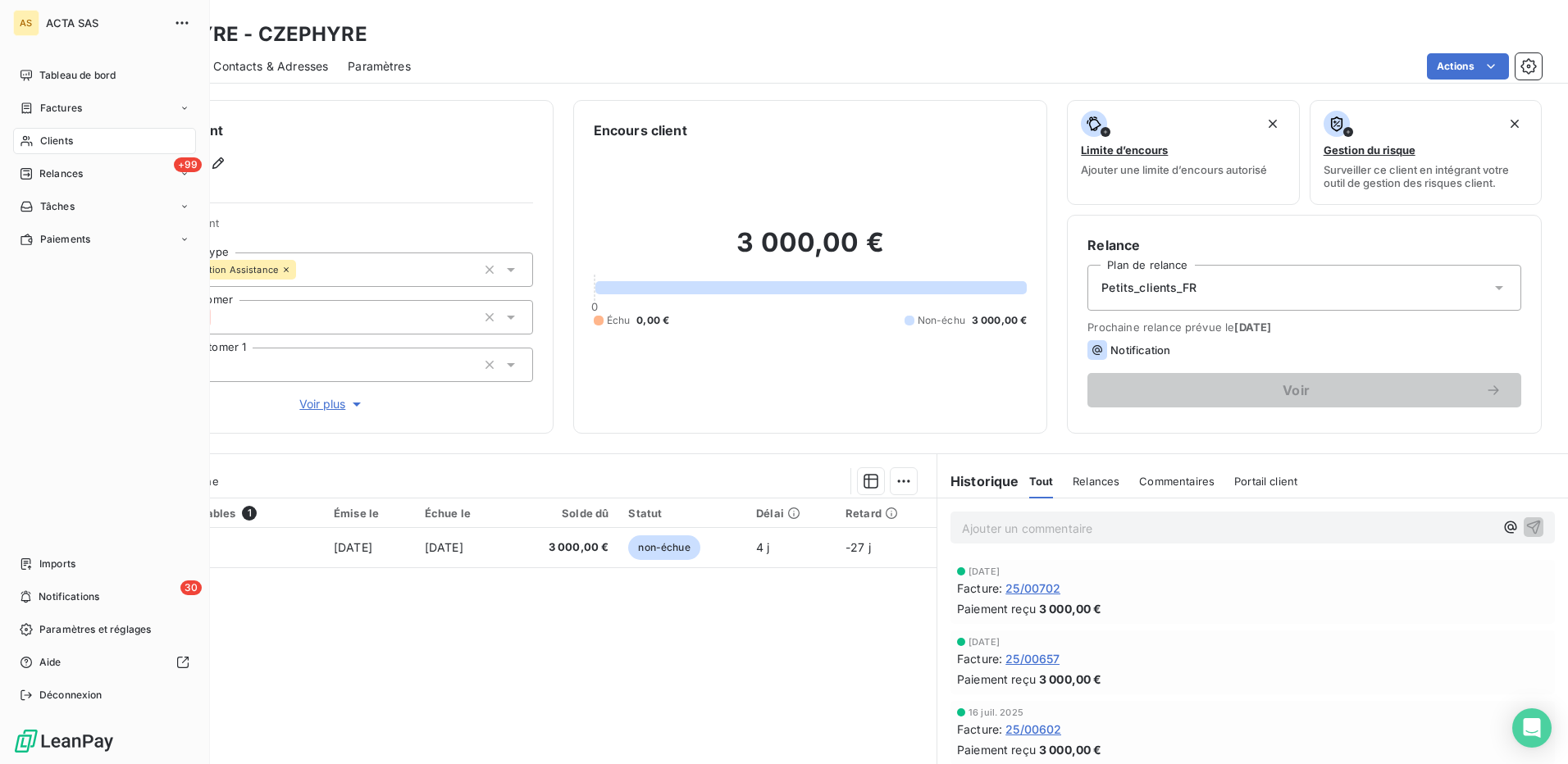
click at [53, 137] on span "Clients" at bounding box center [56, 141] width 33 height 14
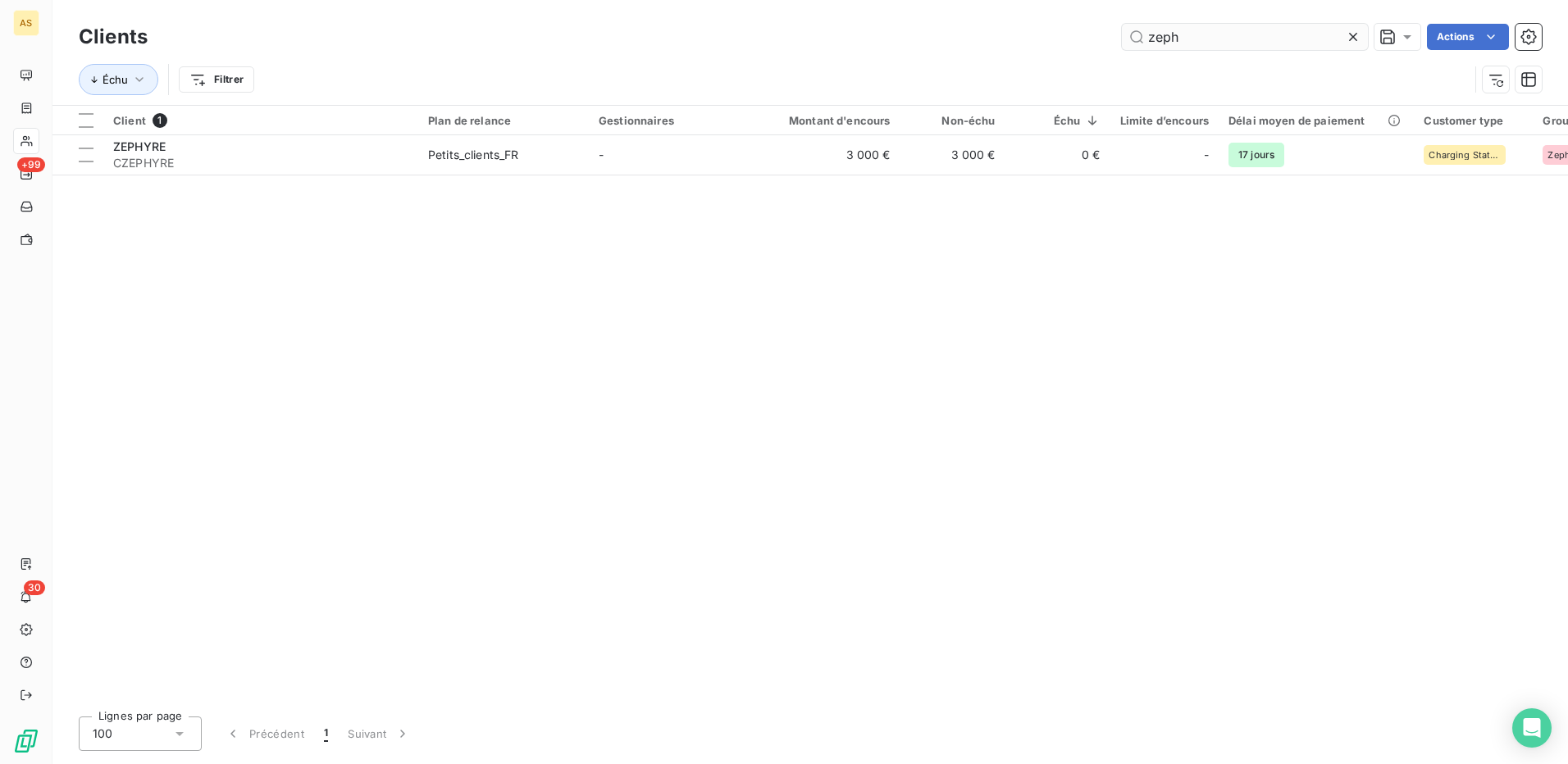
drag, startPoint x: 1184, startPoint y: 31, endPoint x: 1149, endPoint y: 36, distance: 35.4
click at [1149, 36] on input "zeph" at bounding box center [1245, 36] width 246 height 26
